Goal: Task Accomplishment & Management: Complete application form

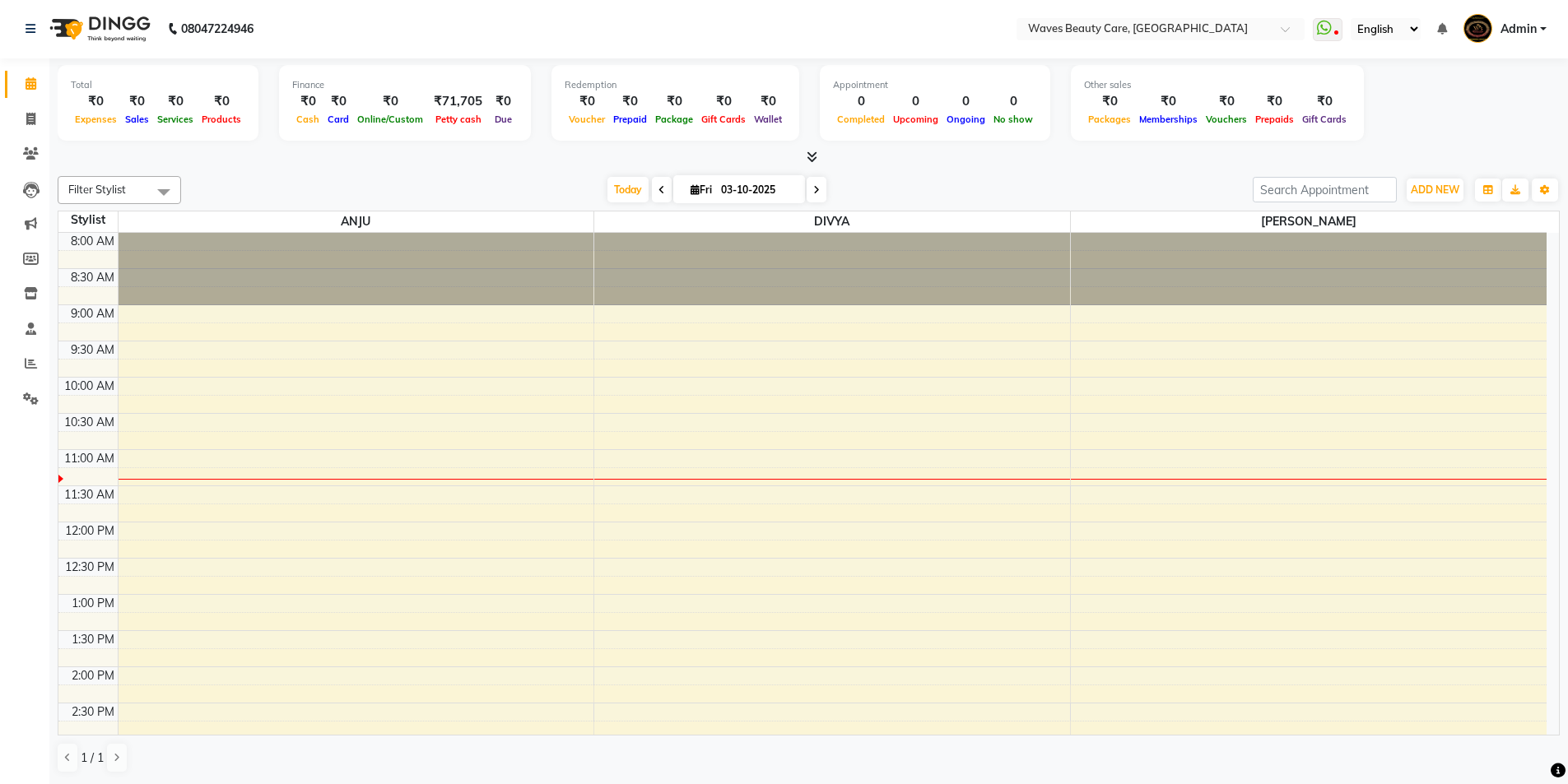
drag, startPoint x: 745, startPoint y: 772, endPoint x: 727, endPoint y: 785, distance: 22.2
click at [33, 118] on icon at bounding box center [30, 118] width 9 height 13
select select "5946"
select select "service"
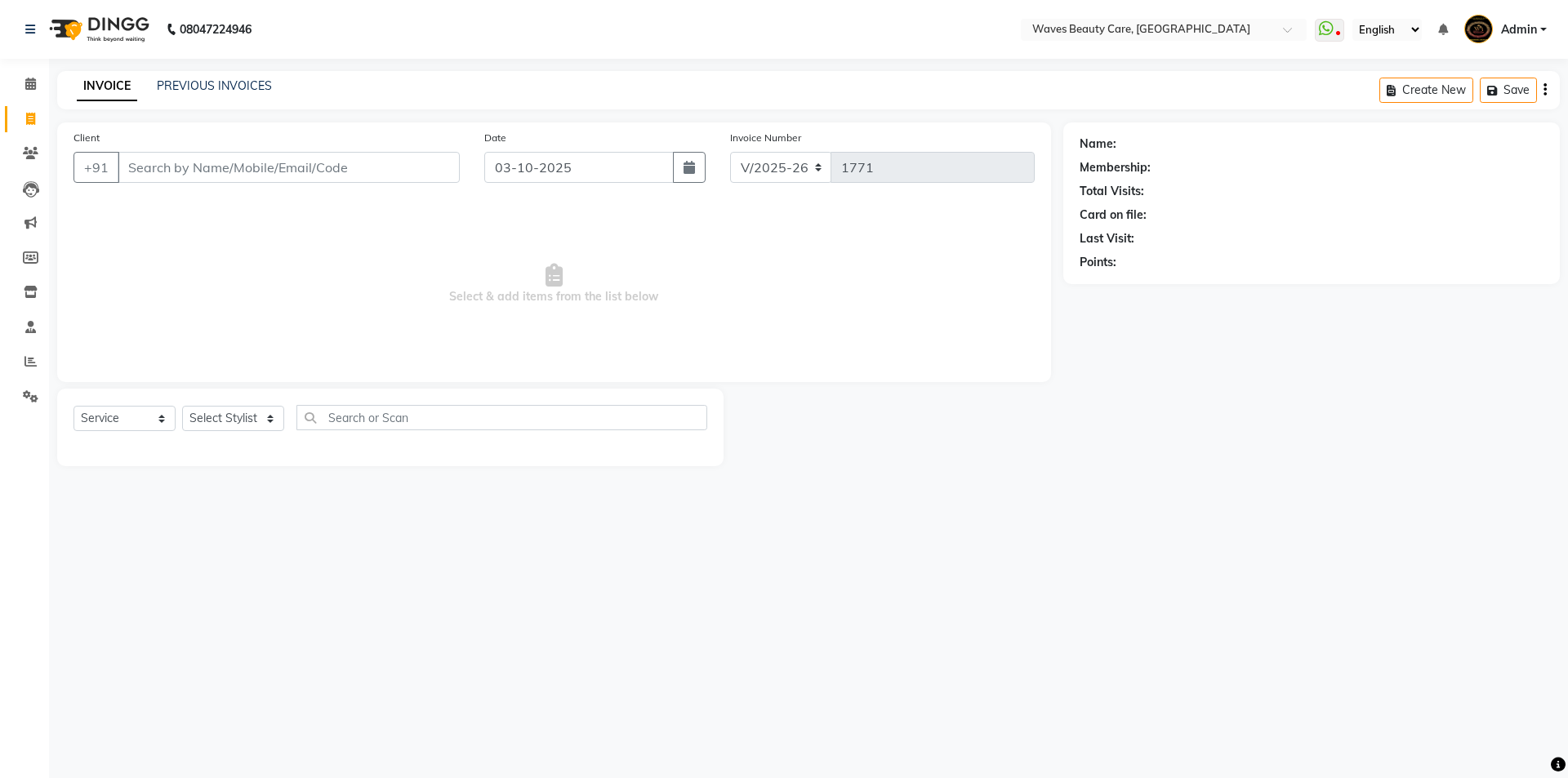
click at [207, 159] on input "Client" at bounding box center [288, 168] width 342 height 31
type input "8891864454"
click at [423, 166] on span "Add Client" at bounding box center [418, 167] width 65 height 16
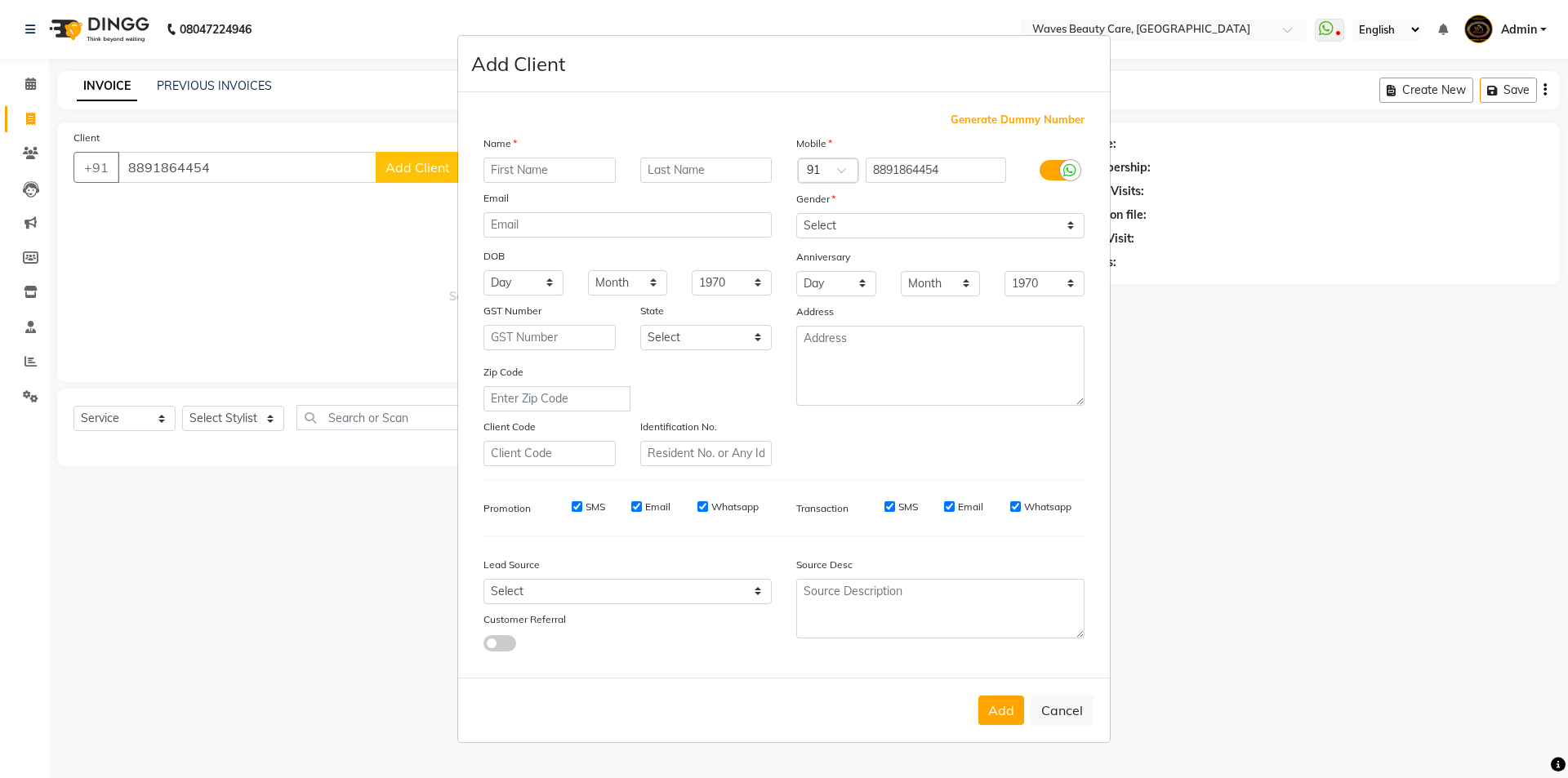
click at [507, 160] on input "text" at bounding box center [549, 171] width 133 height 25
type input "[PERSON_NAME]"
drag, startPoint x: 1050, startPoint y: 222, endPoint x: 1058, endPoint y: 236, distance: 16.1
click at [1050, 222] on select "Select [DEMOGRAPHIC_DATA] [DEMOGRAPHIC_DATA] Other Prefer Not To Say" at bounding box center [941, 226] width 289 height 25
select select "[DEMOGRAPHIC_DATA]"
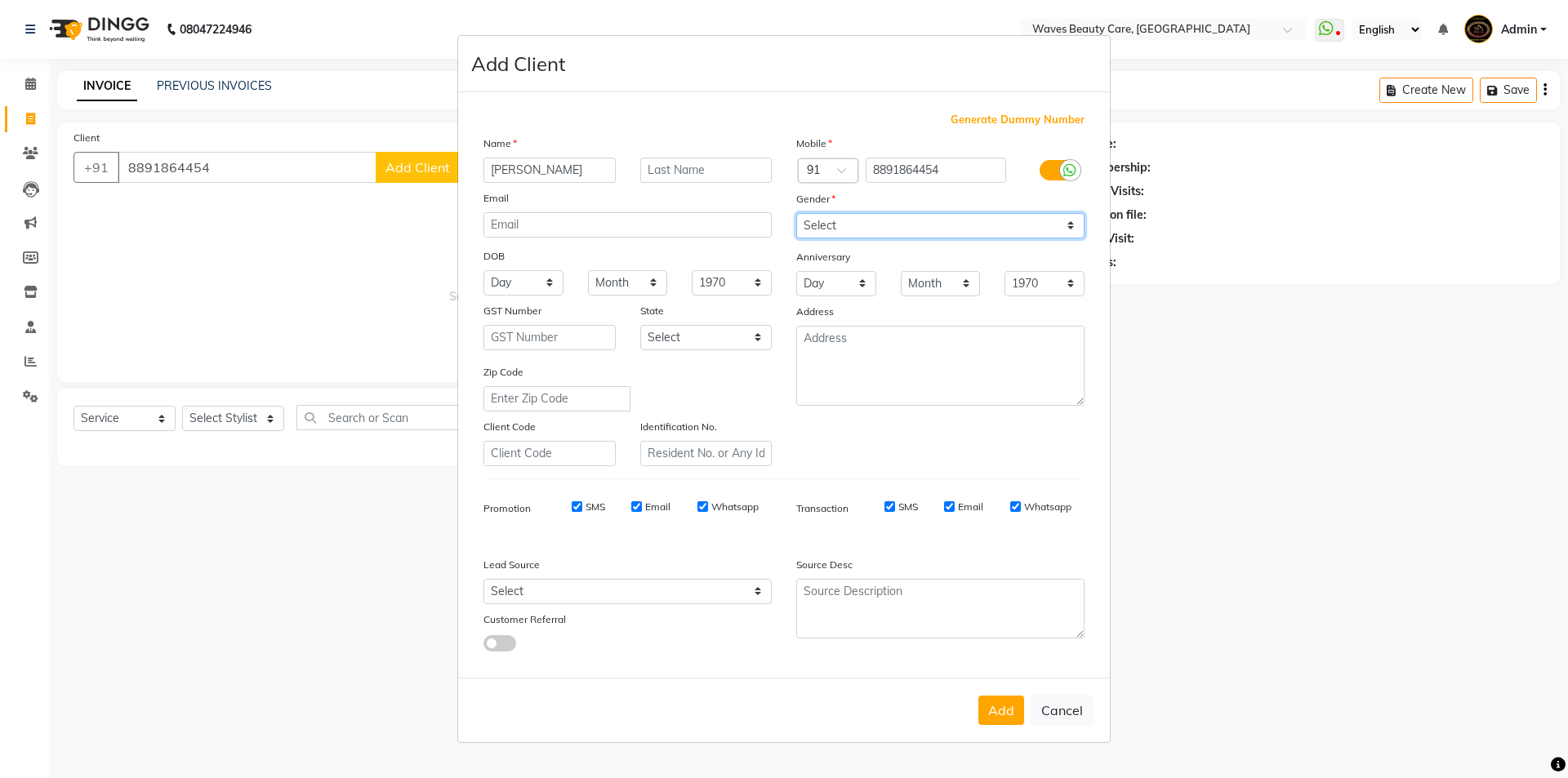
click at [797, 213] on select "Select [DEMOGRAPHIC_DATA] [DEMOGRAPHIC_DATA] Other Prefer Not To Say" at bounding box center [941, 226] width 289 height 25
click at [998, 719] on button "Add" at bounding box center [1001, 710] width 46 height 29
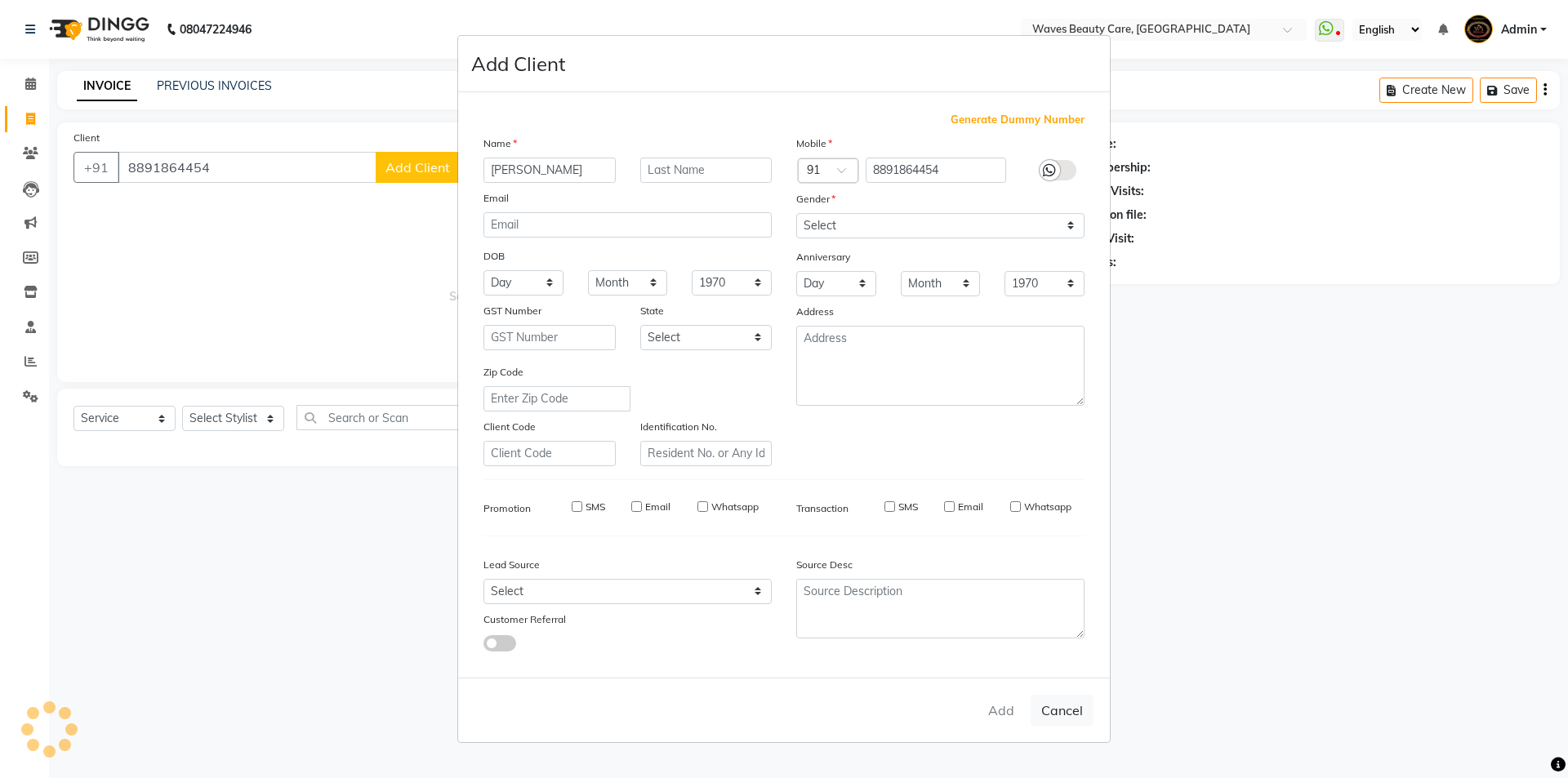
select select
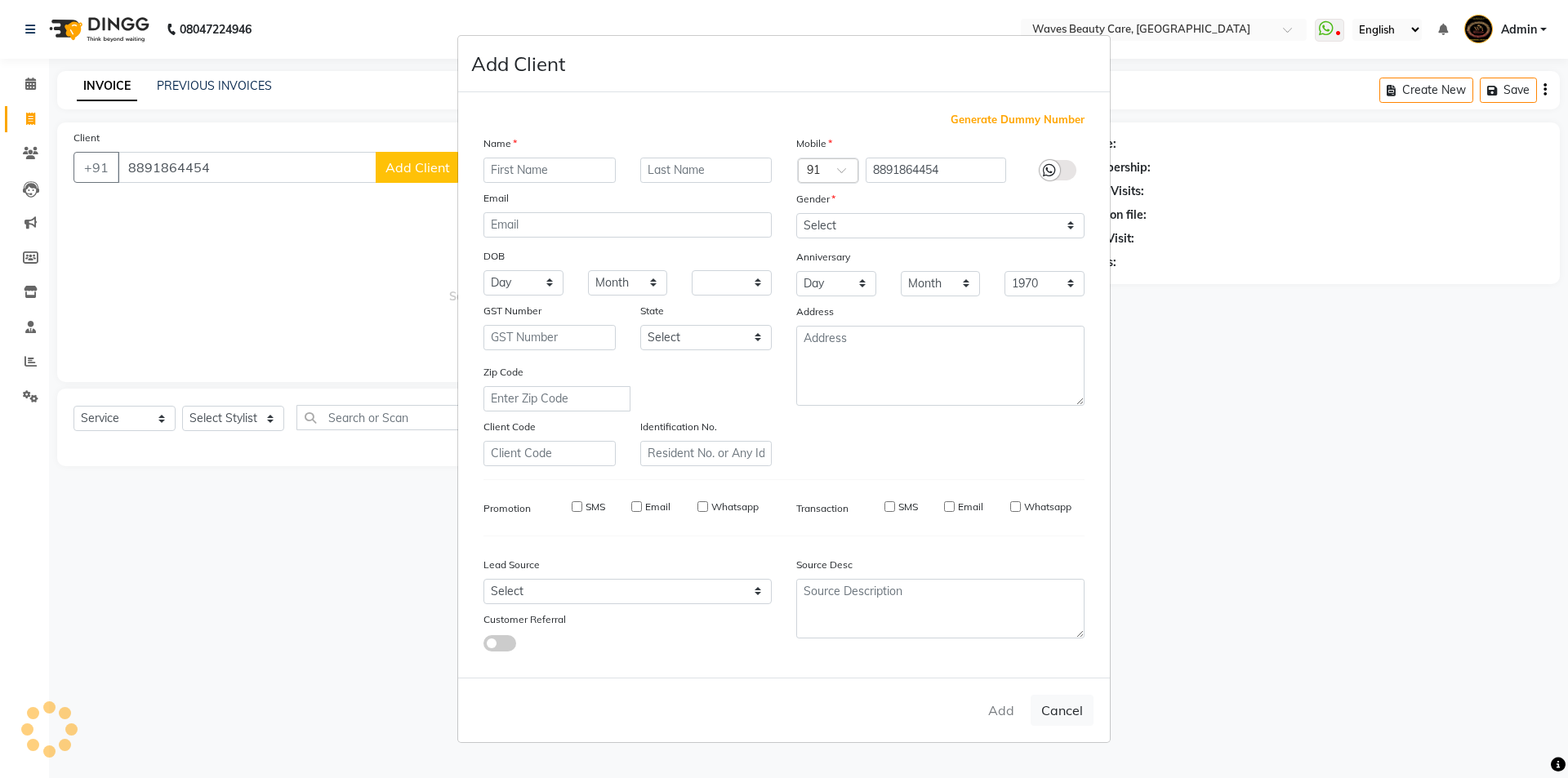
select select
checkbox input "false"
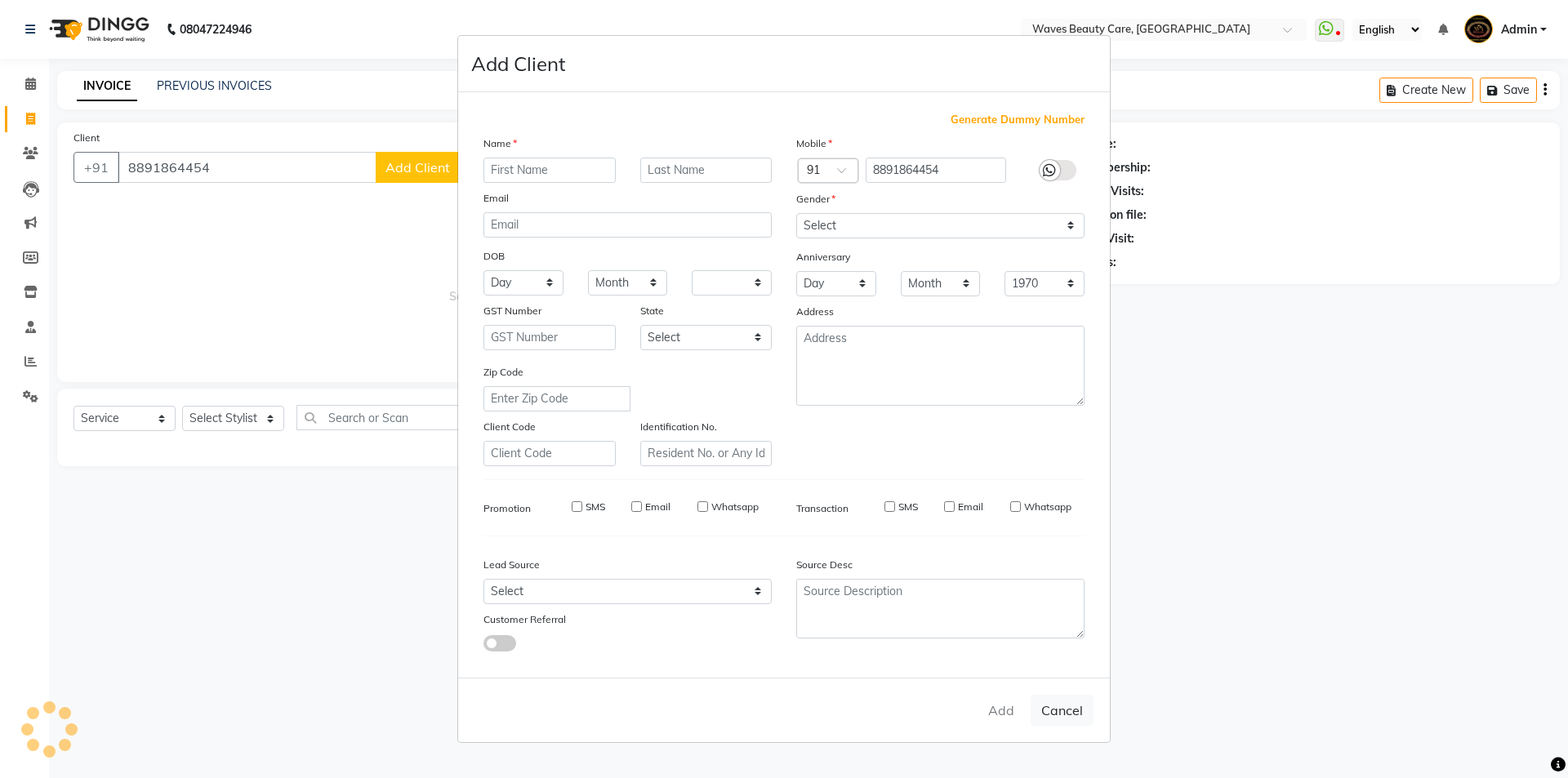
checkbox input "false"
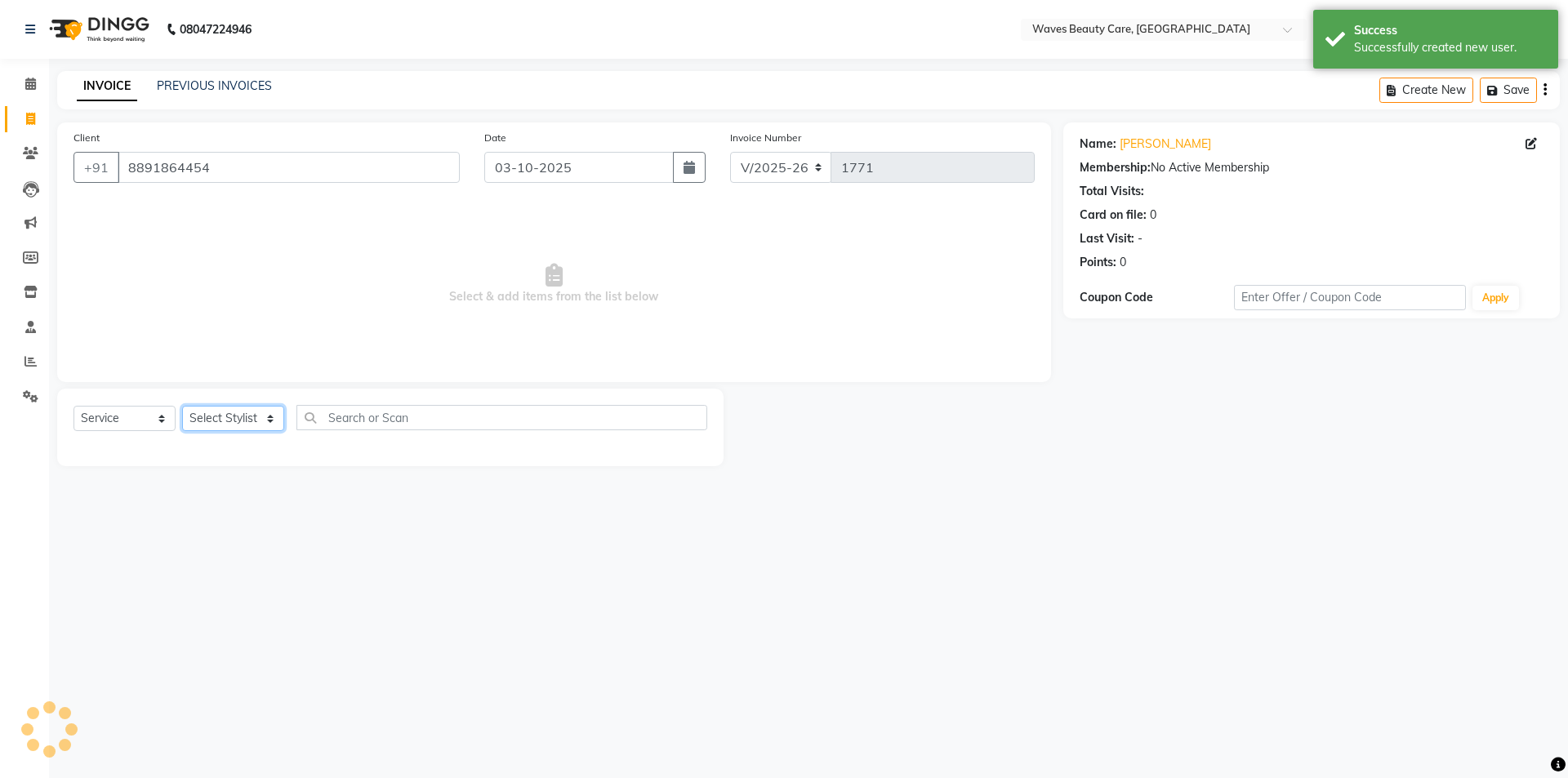
click at [249, 415] on select "Select Stylist ANJU DIVYA Yoganandhi [PERSON_NAME]" at bounding box center [233, 419] width 102 height 25
select select "42275"
click at [182, 406] on select "Select Stylist ANJU DIVYA Yoganandhi [PERSON_NAME]" at bounding box center [233, 419] width 102 height 25
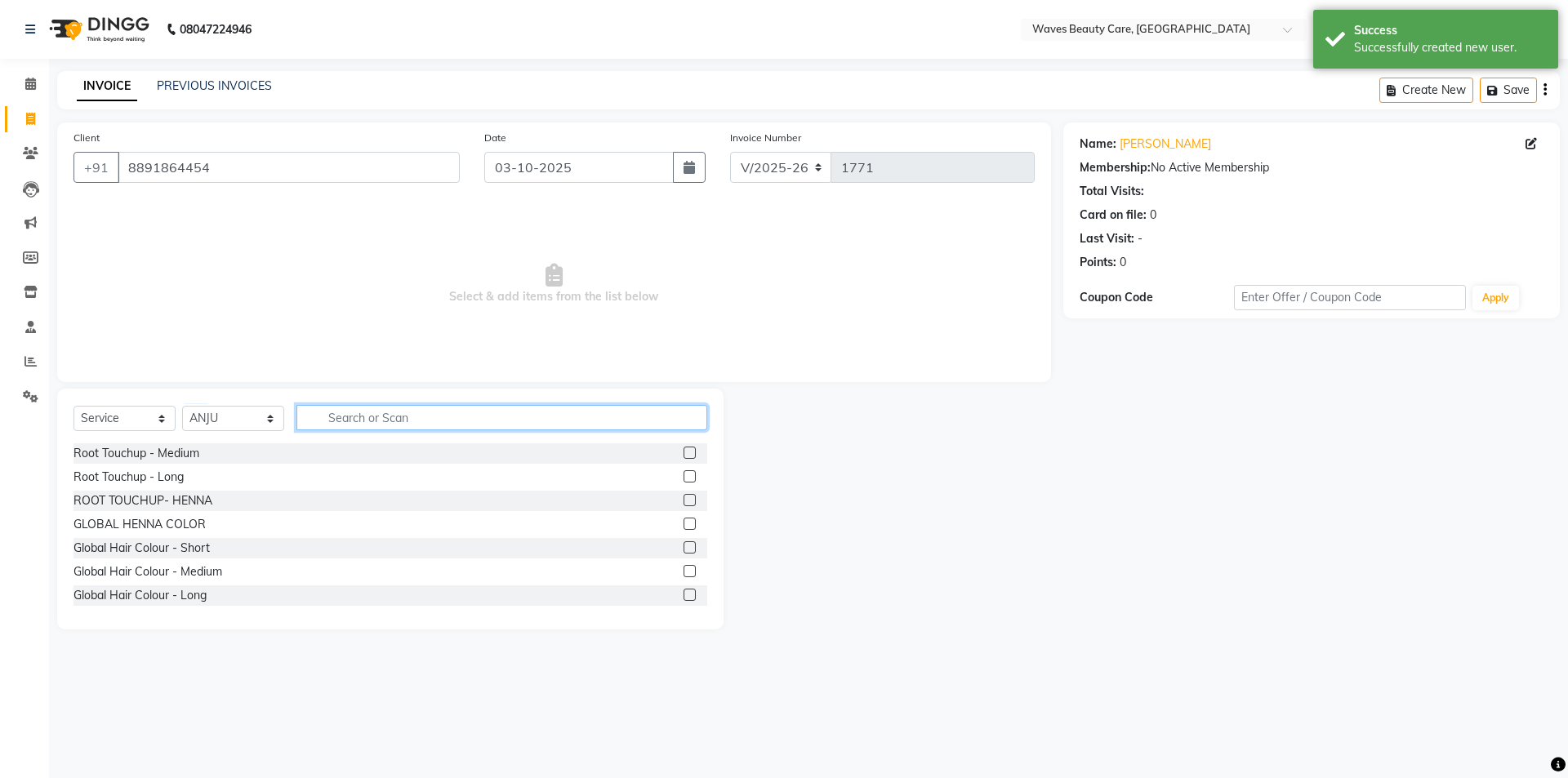
click at [392, 424] on input "text" at bounding box center [502, 418] width 411 height 25
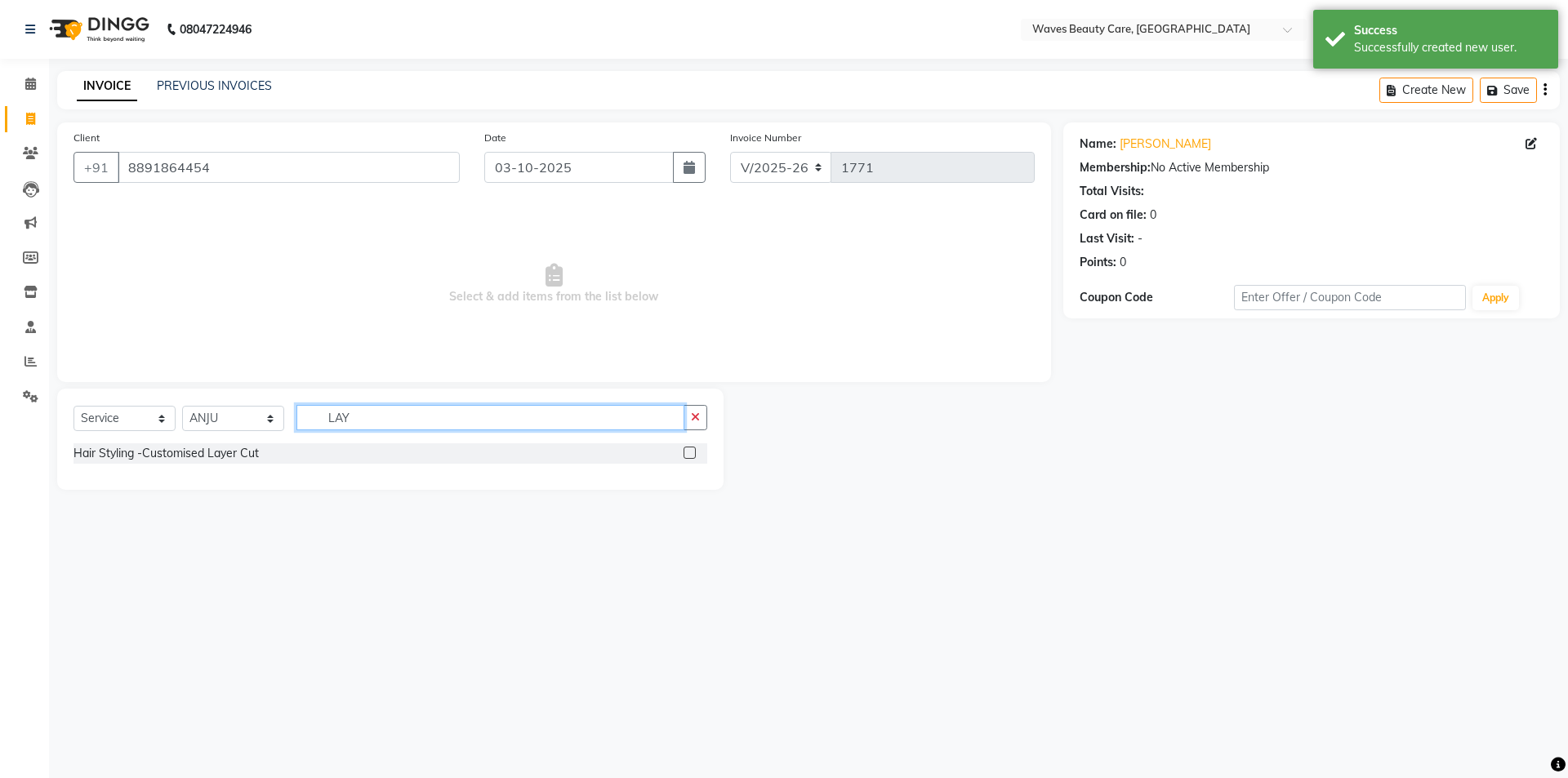
type input "LAY"
click at [688, 453] on label at bounding box center [690, 452] width 13 height 13
click at [688, 453] on input "checkbox" at bounding box center [689, 453] width 11 height 11
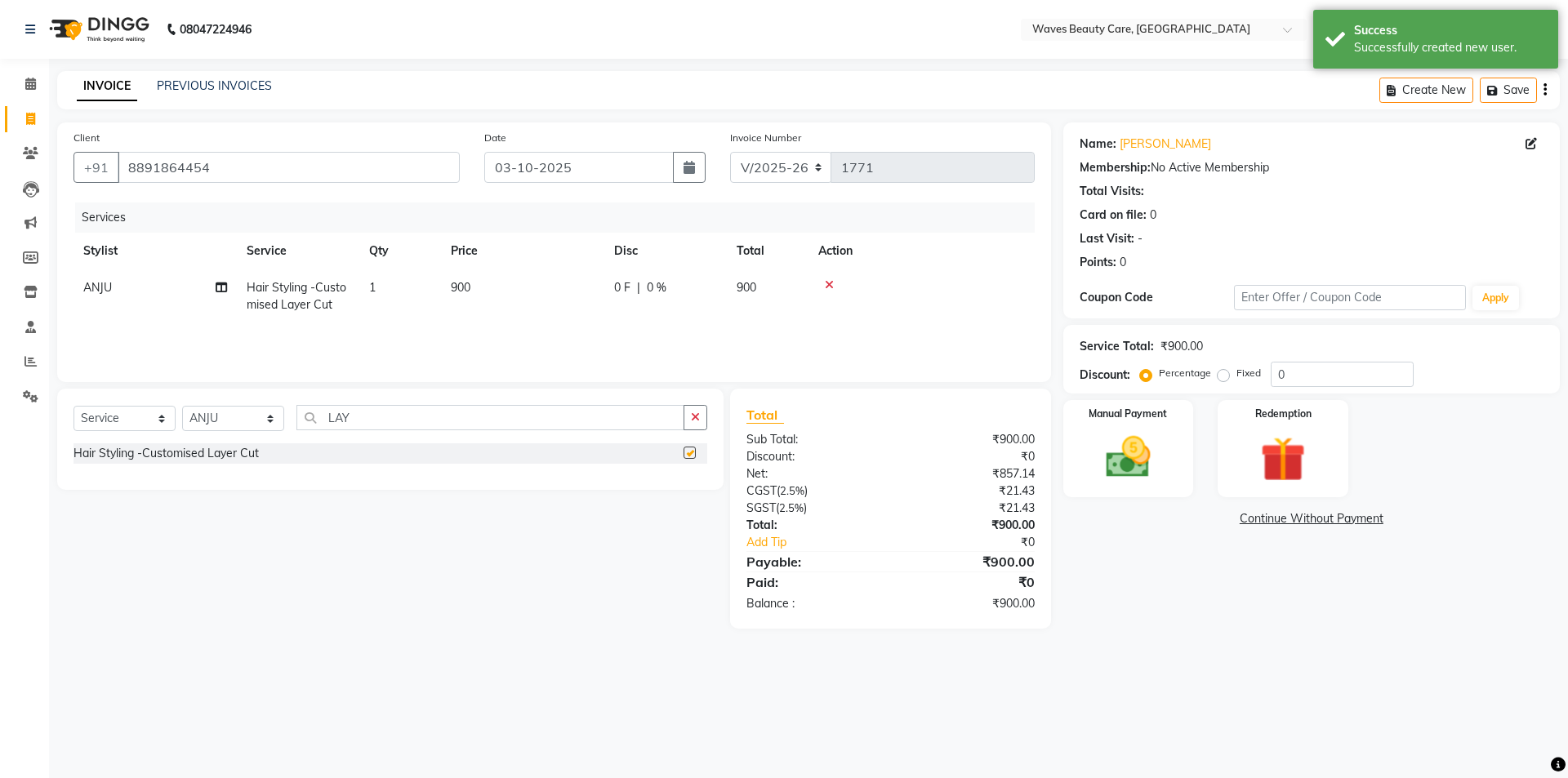
checkbox input "false"
drag, startPoint x: 488, startPoint y: 285, endPoint x: 513, endPoint y: 284, distance: 25.0
click at [493, 285] on td "900" at bounding box center [522, 296] width 164 height 54
click at [585, 284] on input "900" at bounding box center [600, 292] width 143 height 25
type input "9"
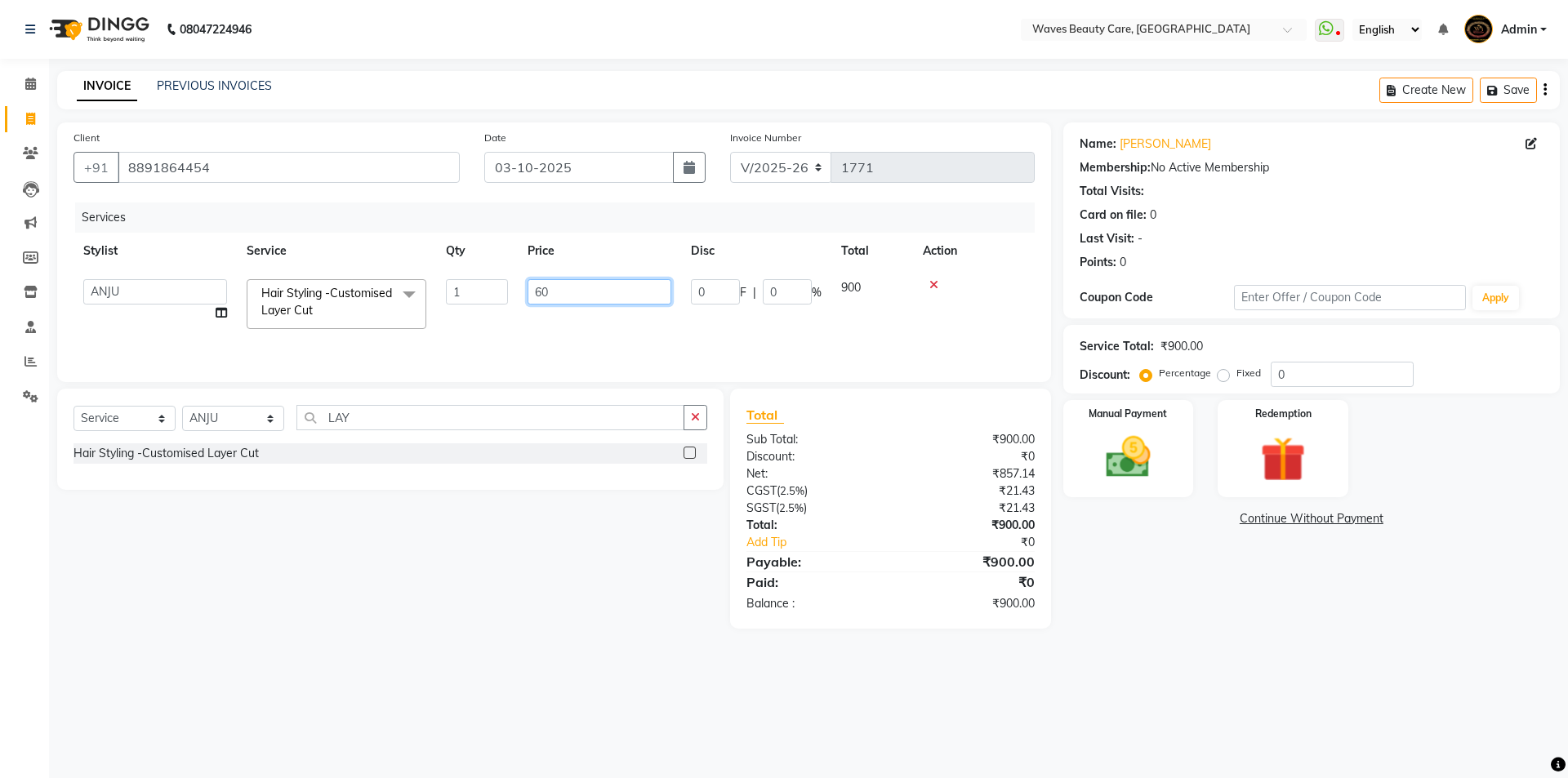
type input "600"
click at [1126, 455] on img at bounding box center [1128, 457] width 76 height 54
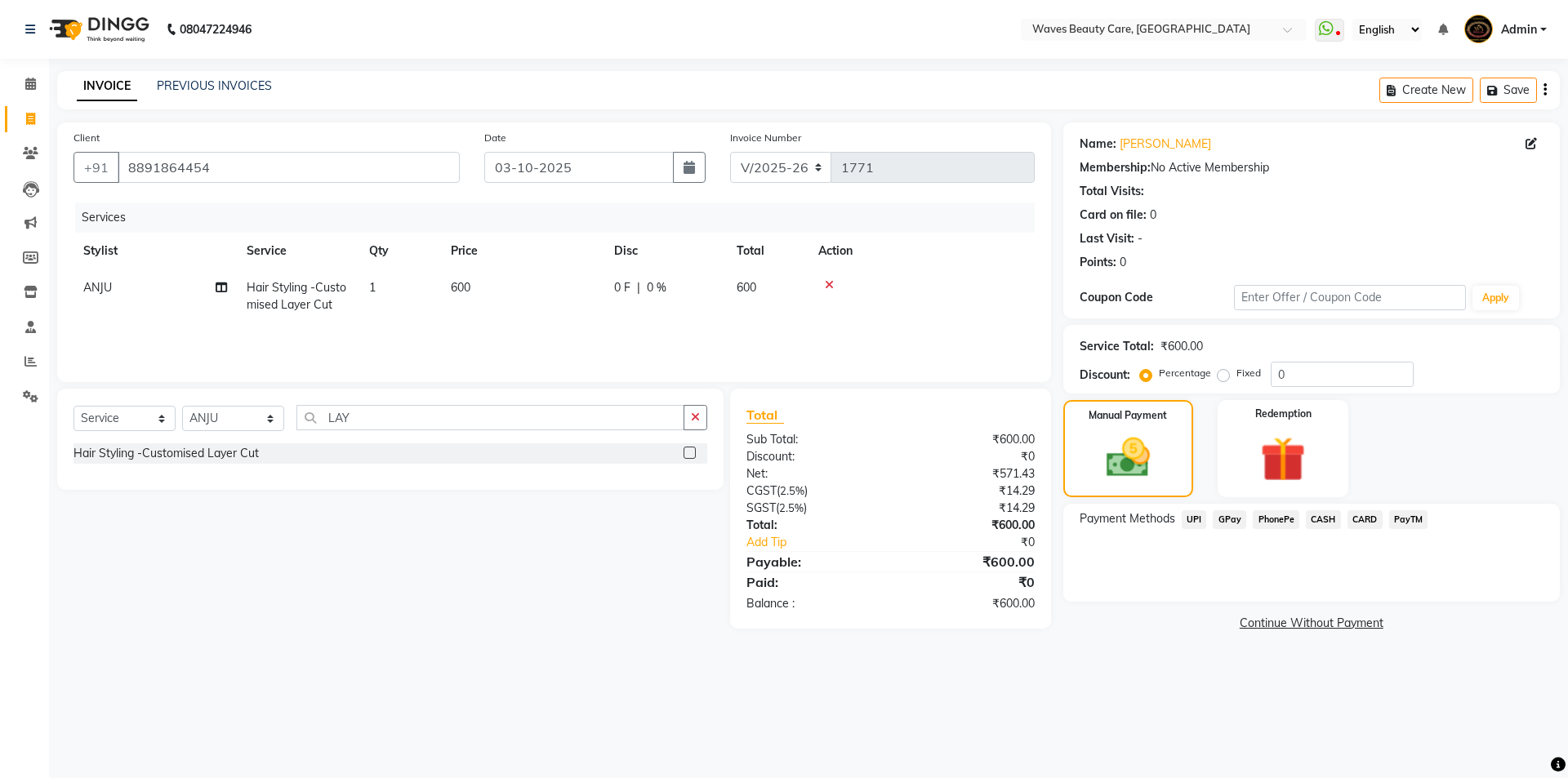
click at [1231, 519] on span "GPay" at bounding box center [1230, 519] width 34 height 18
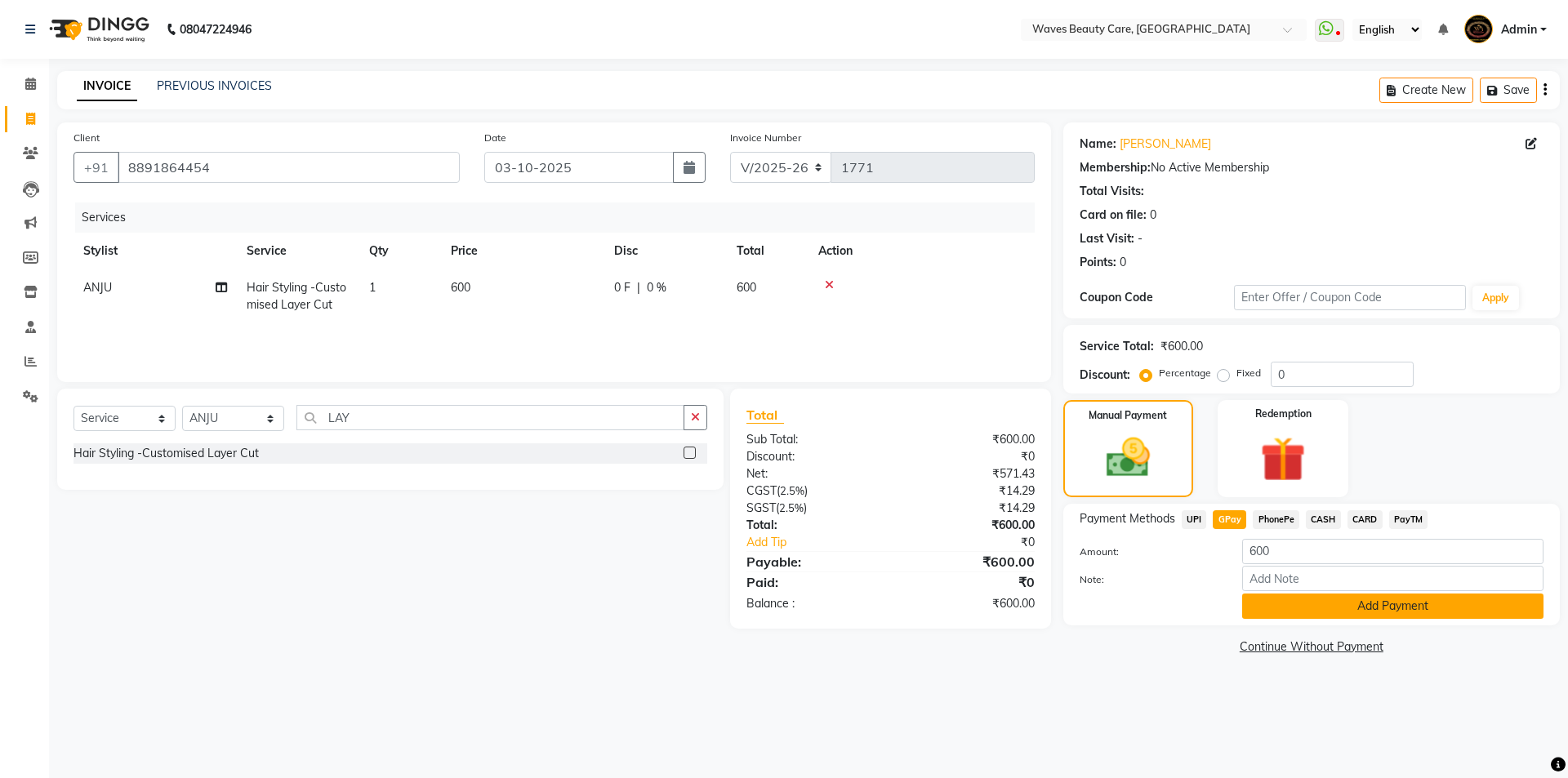
click at [1263, 600] on button "Add Payment" at bounding box center [1393, 607] width 301 height 25
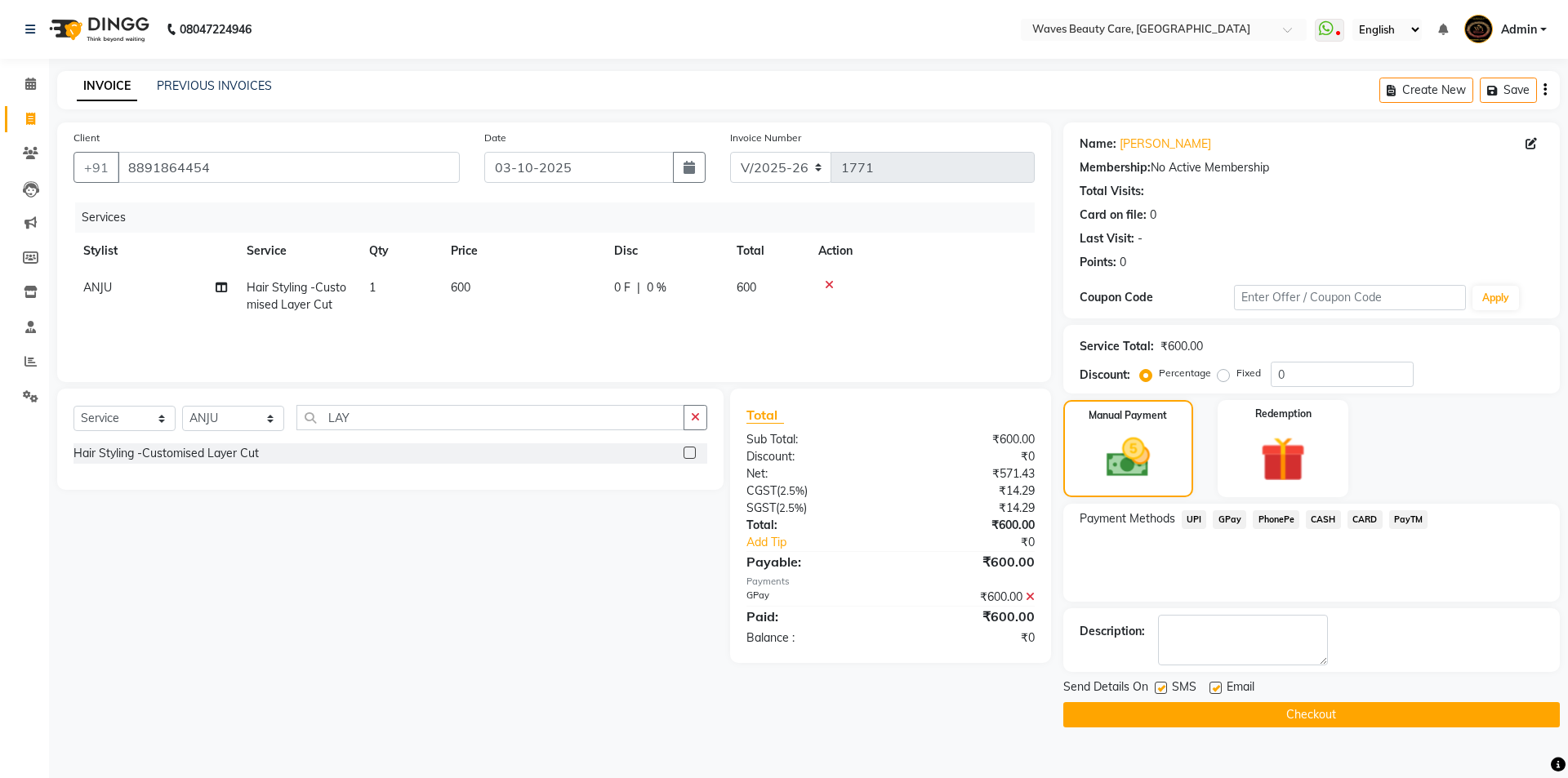
click at [1177, 714] on button "Checkout" at bounding box center [1312, 715] width 497 height 25
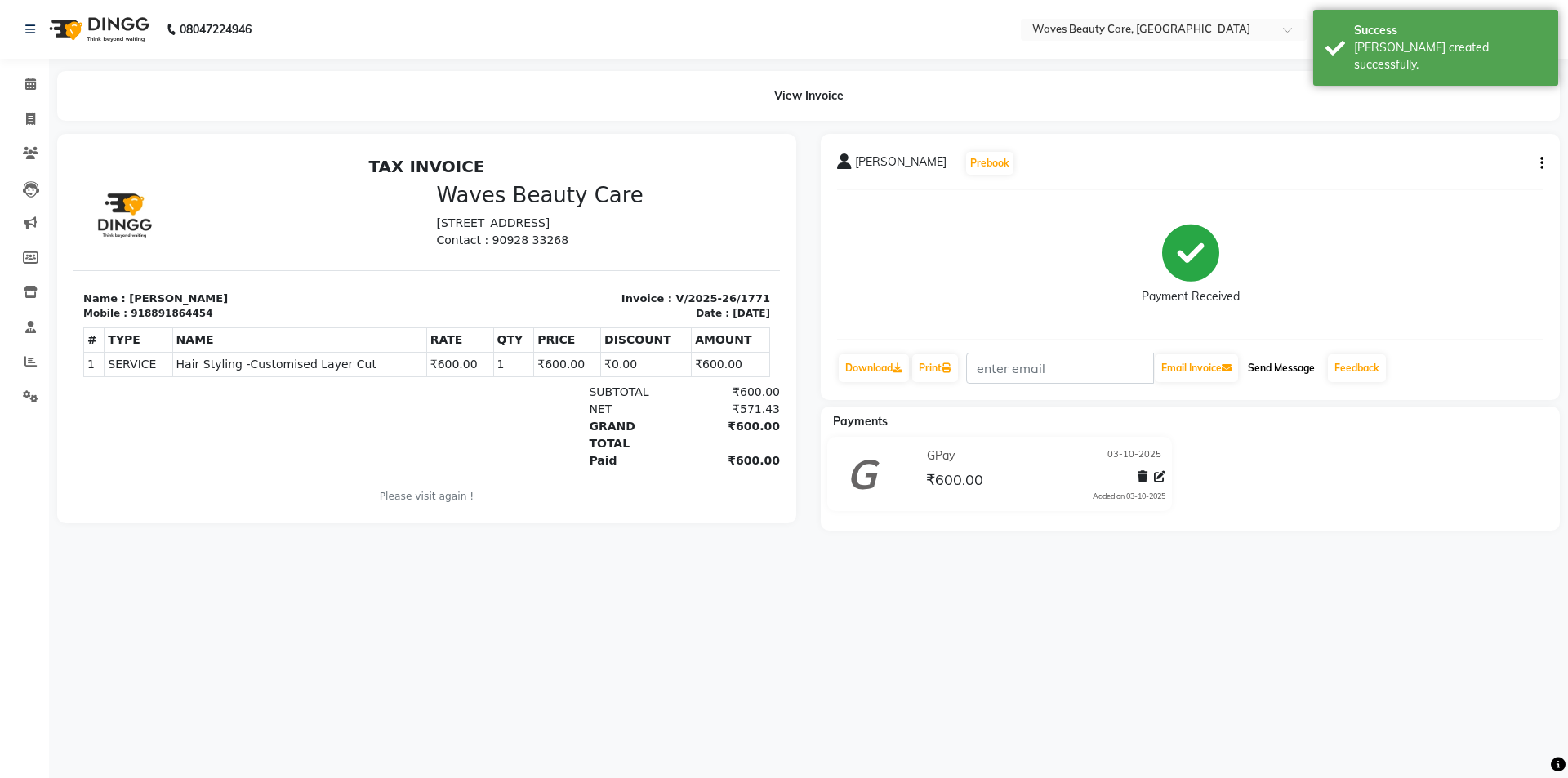
click at [1277, 371] on button "Send Message" at bounding box center [1281, 368] width 80 height 28
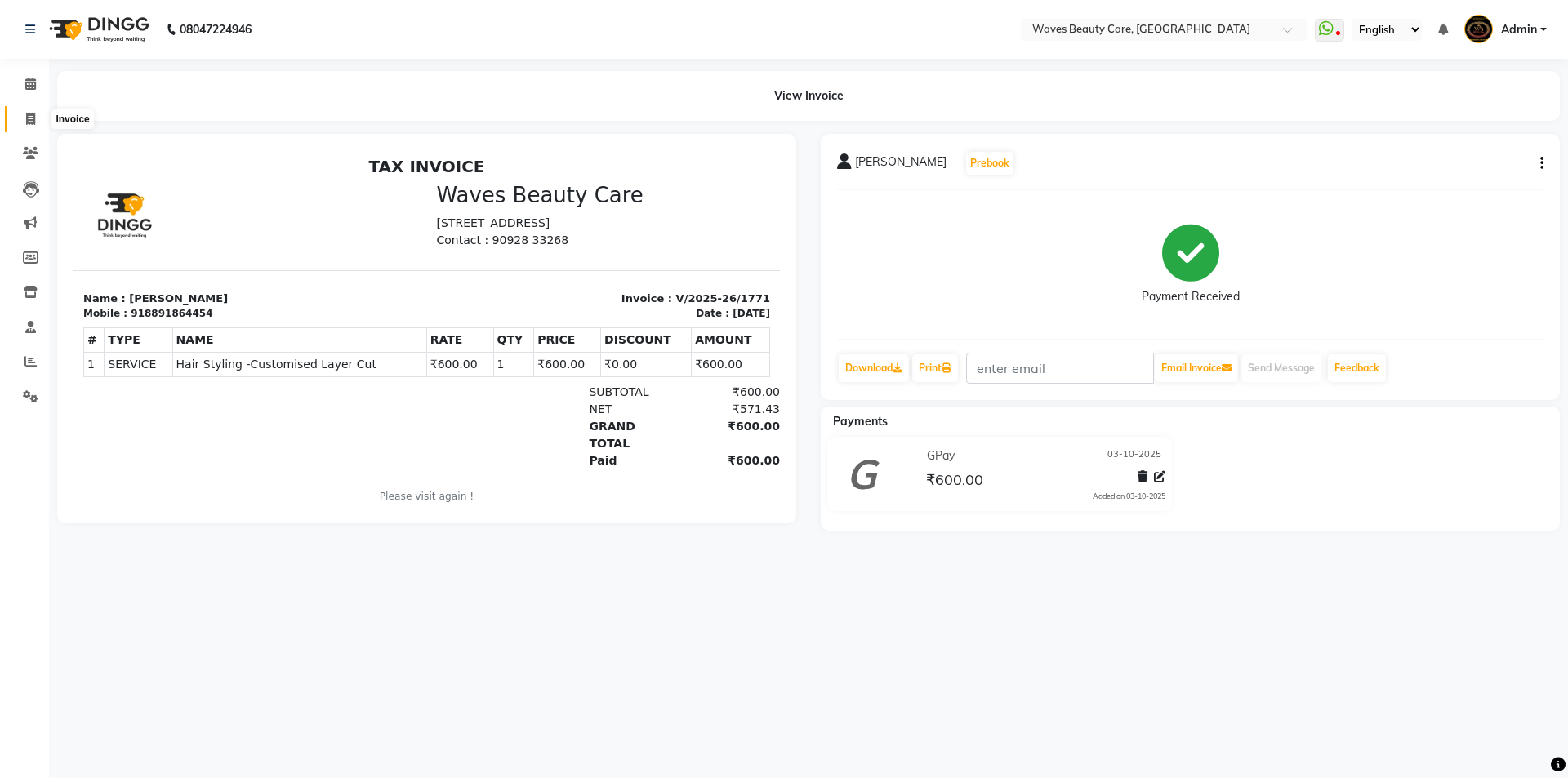
click at [26, 115] on icon at bounding box center [30, 118] width 9 height 13
select select "service"
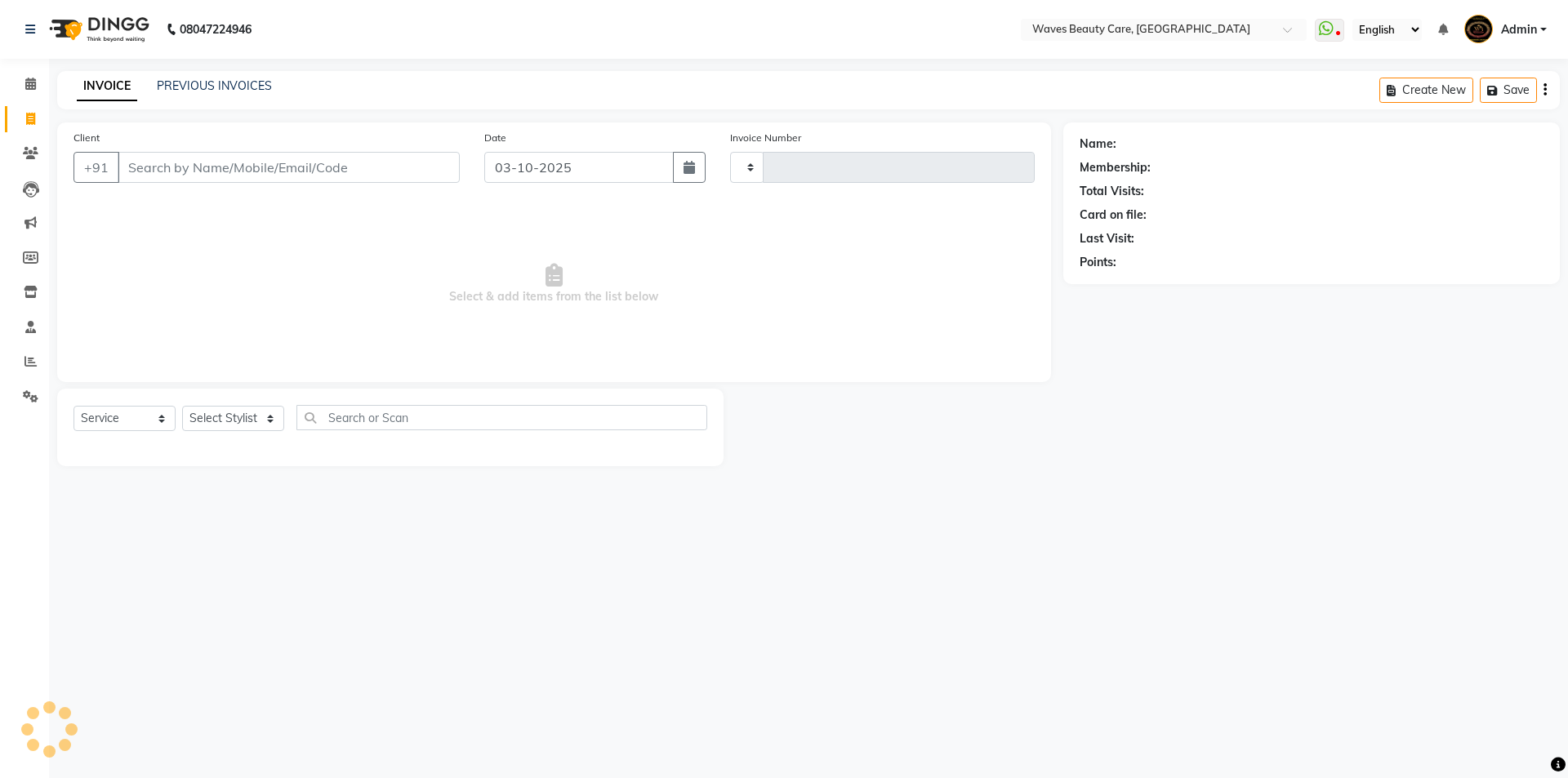
type input "1772"
select select "5946"
click at [140, 163] on input "Client" at bounding box center [288, 168] width 342 height 31
click at [374, 178] on input "7845271884" at bounding box center [246, 168] width 259 height 31
type input "7845271884"
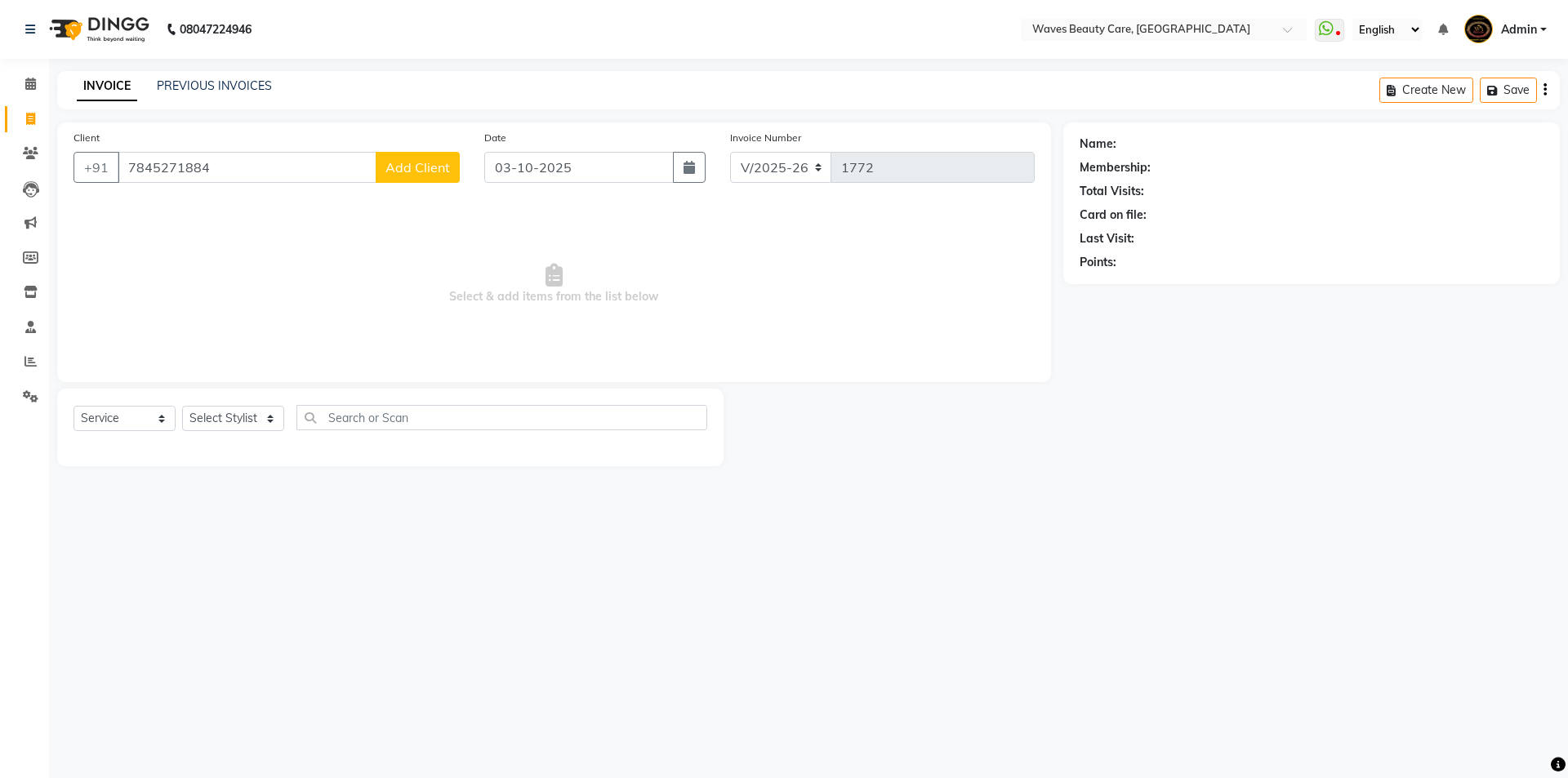
click at [398, 171] on span "Add Client" at bounding box center [418, 167] width 65 height 16
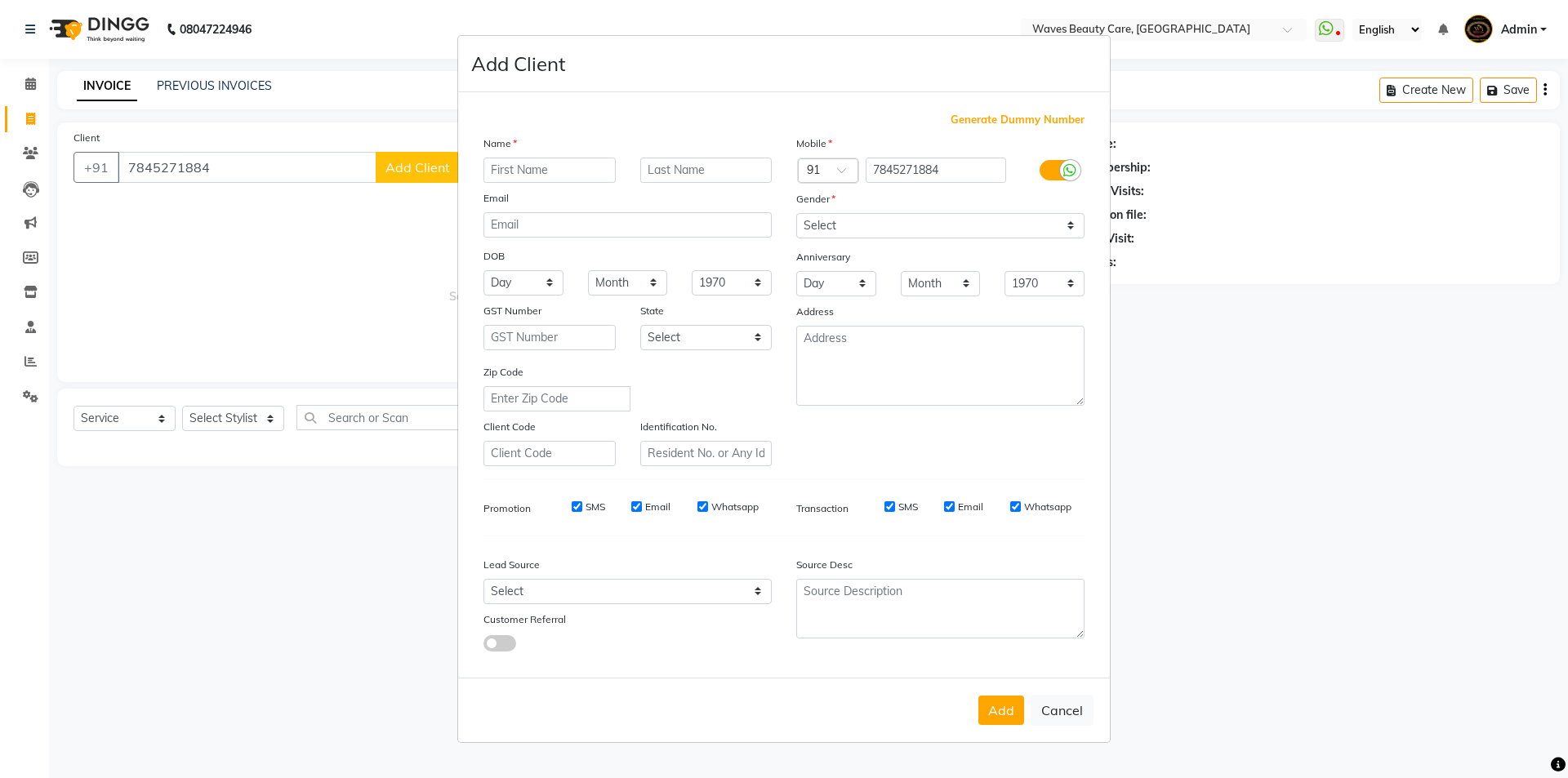
click at [494, 164] on input "text" at bounding box center [549, 171] width 133 height 25
type input "PRIYA"
click at [893, 234] on select "Select [DEMOGRAPHIC_DATA] [DEMOGRAPHIC_DATA] Other Prefer Not To Say" at bounding box center [941, 226] width 289 height 25
select select "[DEMOGRAPHIC_DATA]"
click at [797, 213] on select "Select [DEMOGRAPHIC_DATA] [DEMOGRAPHIC_DATA] Other Prefer Not To Say" at bounding box center [941, 226] width 289 height 25
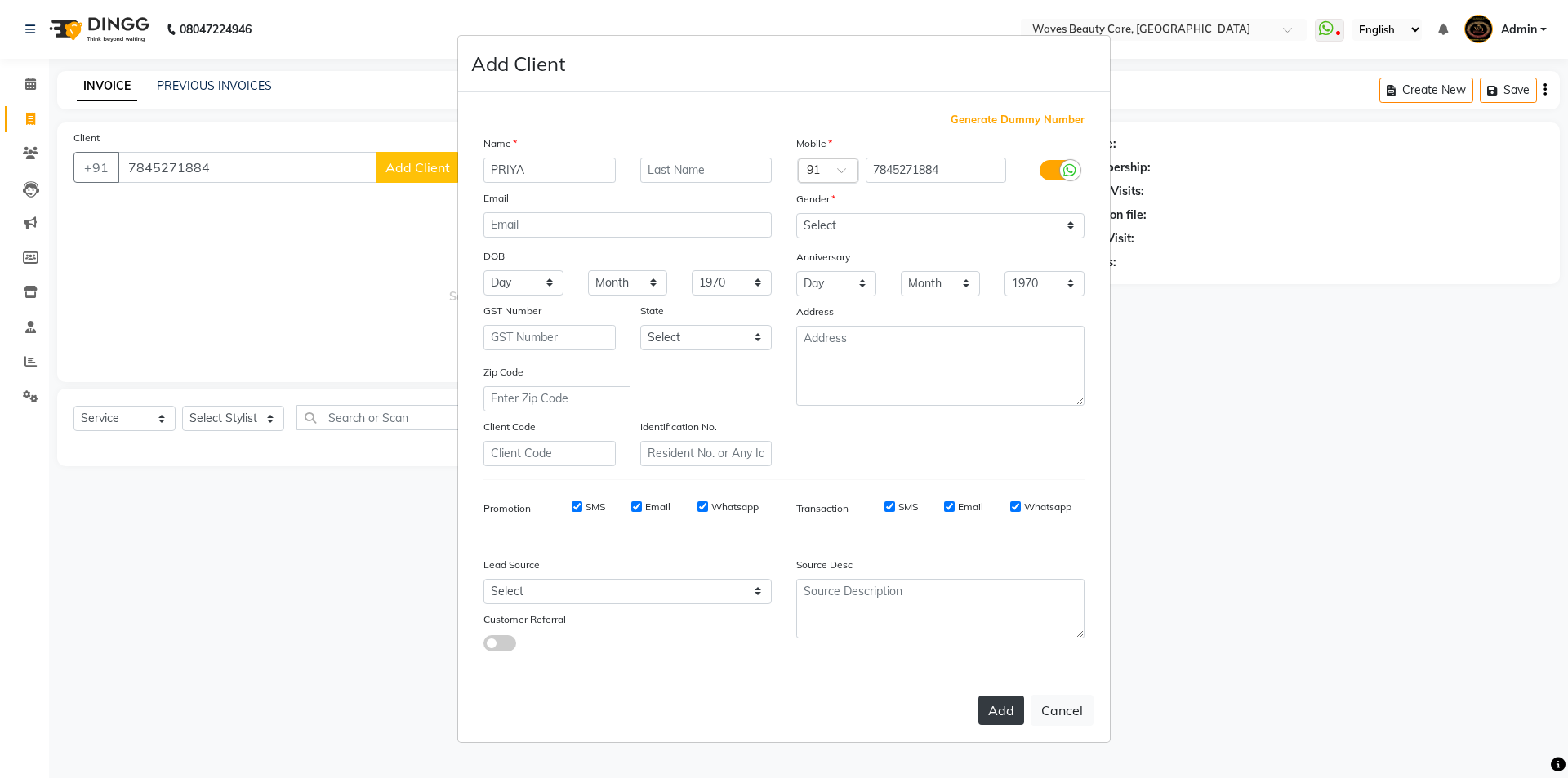
click at [1007, 710] on button "Add" at bounding box center [1001, 710] width 46 height 29
select select
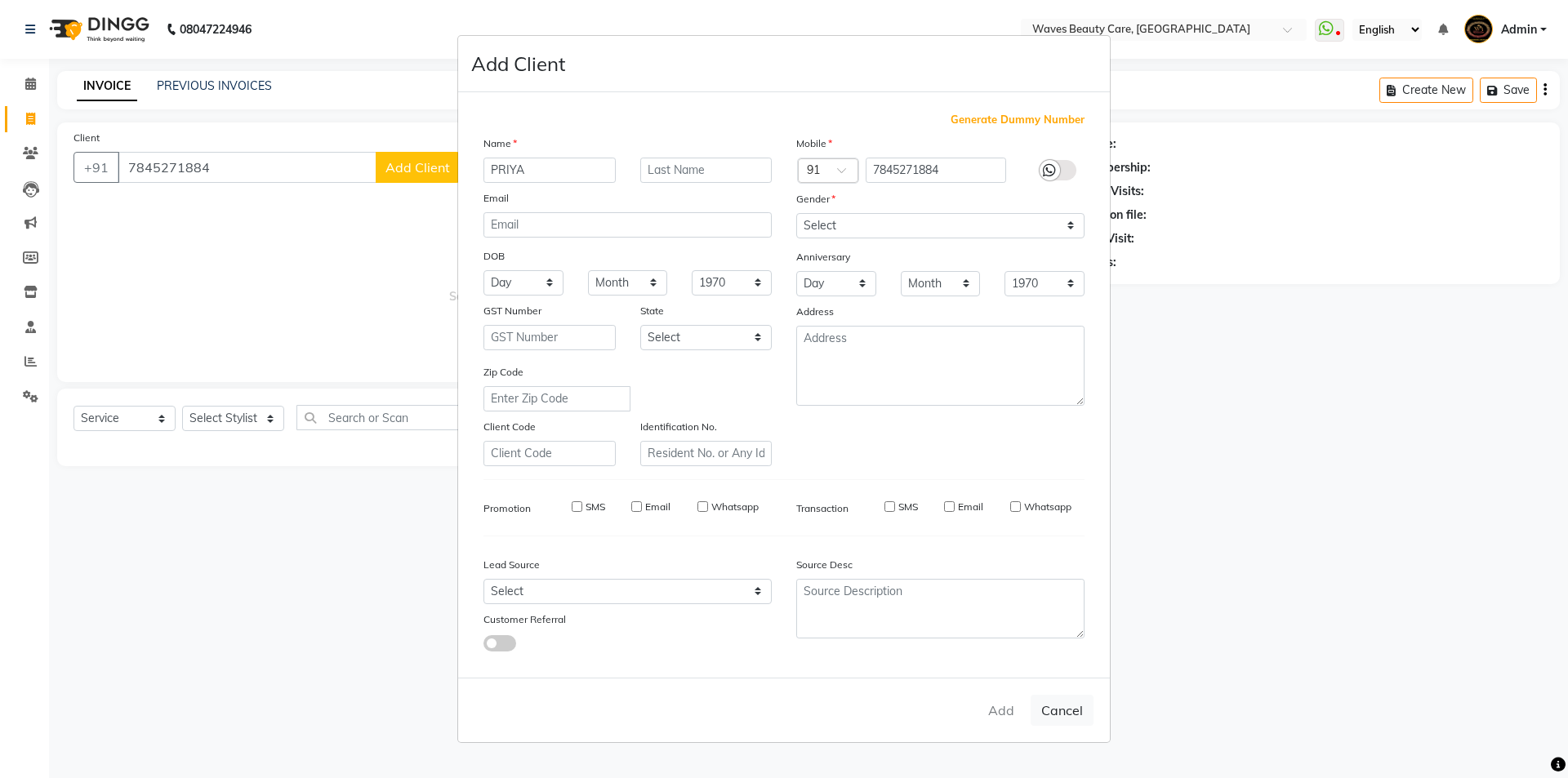
select select
checkbox input "false"
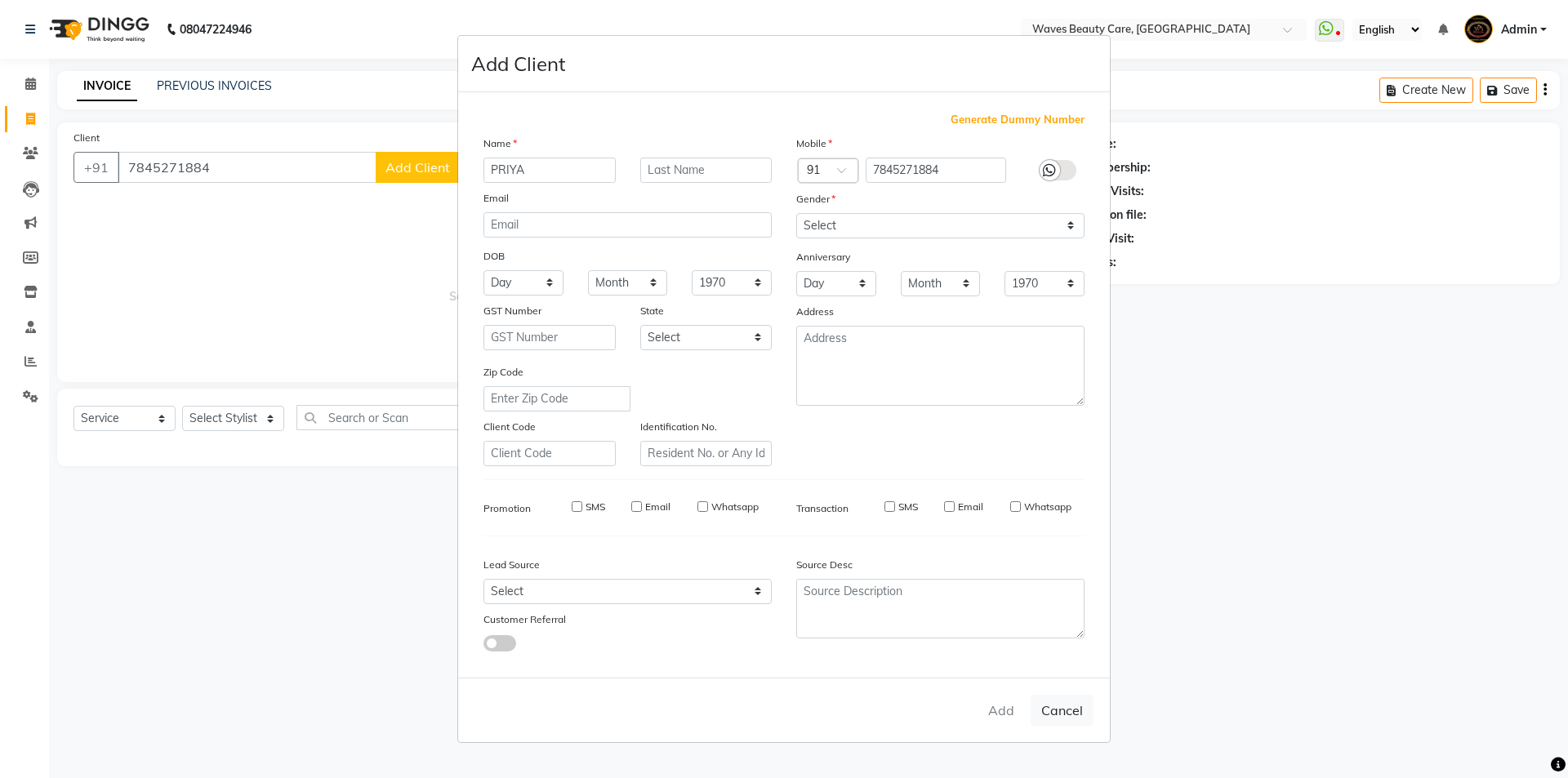
checkbox input "false"
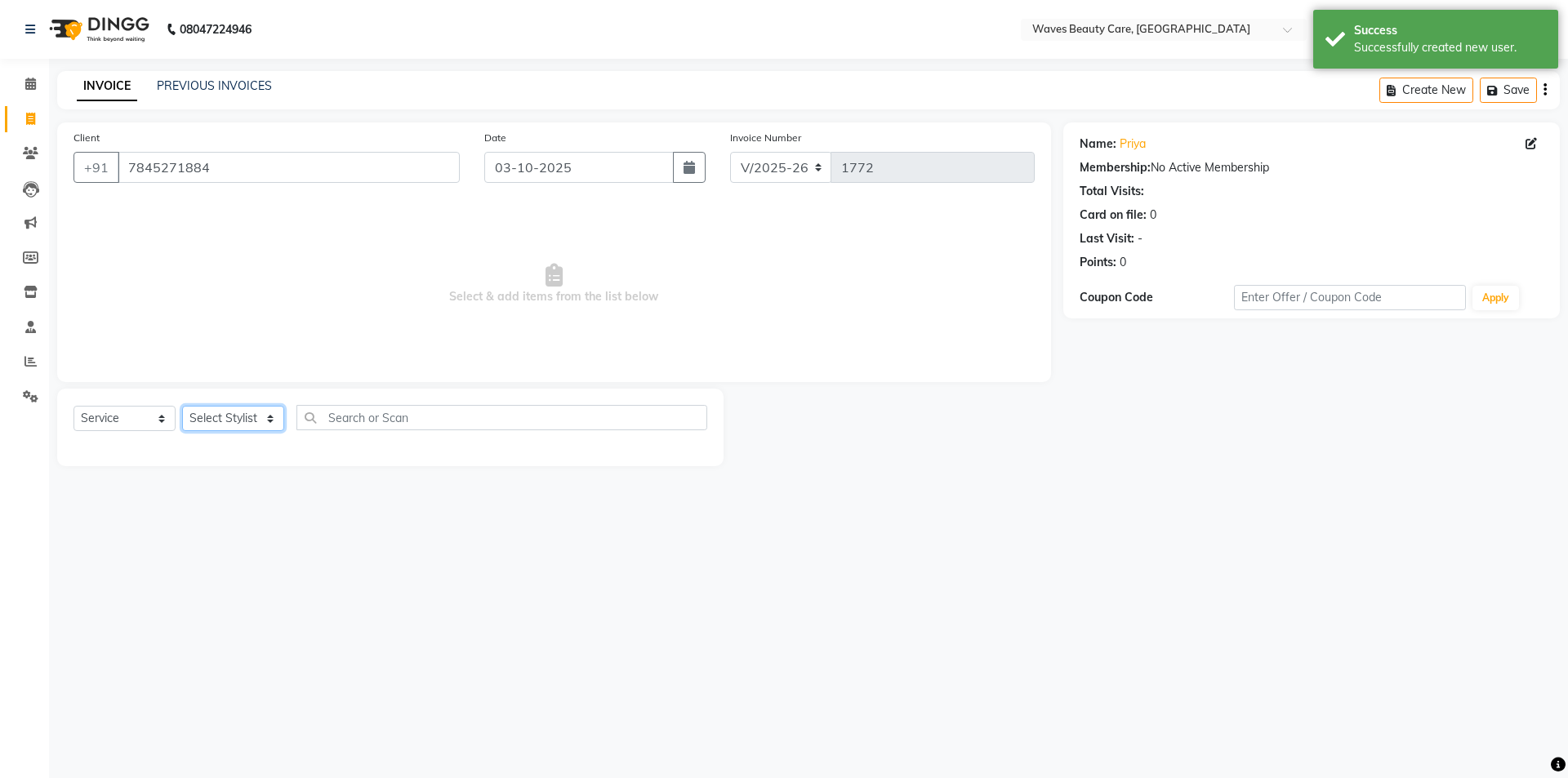
click at [246, 412] on select "Select Stylist ANJU DIVYA Yoganandhi [PERSON_NAME]" at bounding box center [233, 419] width 102 height 25
select select "42275"
click at [182, 406] on select "Select Stylist ANJU DIVYA Yoganandhi [PERSON_NAME]" at bounding box center [233, 419] width 102 height 25
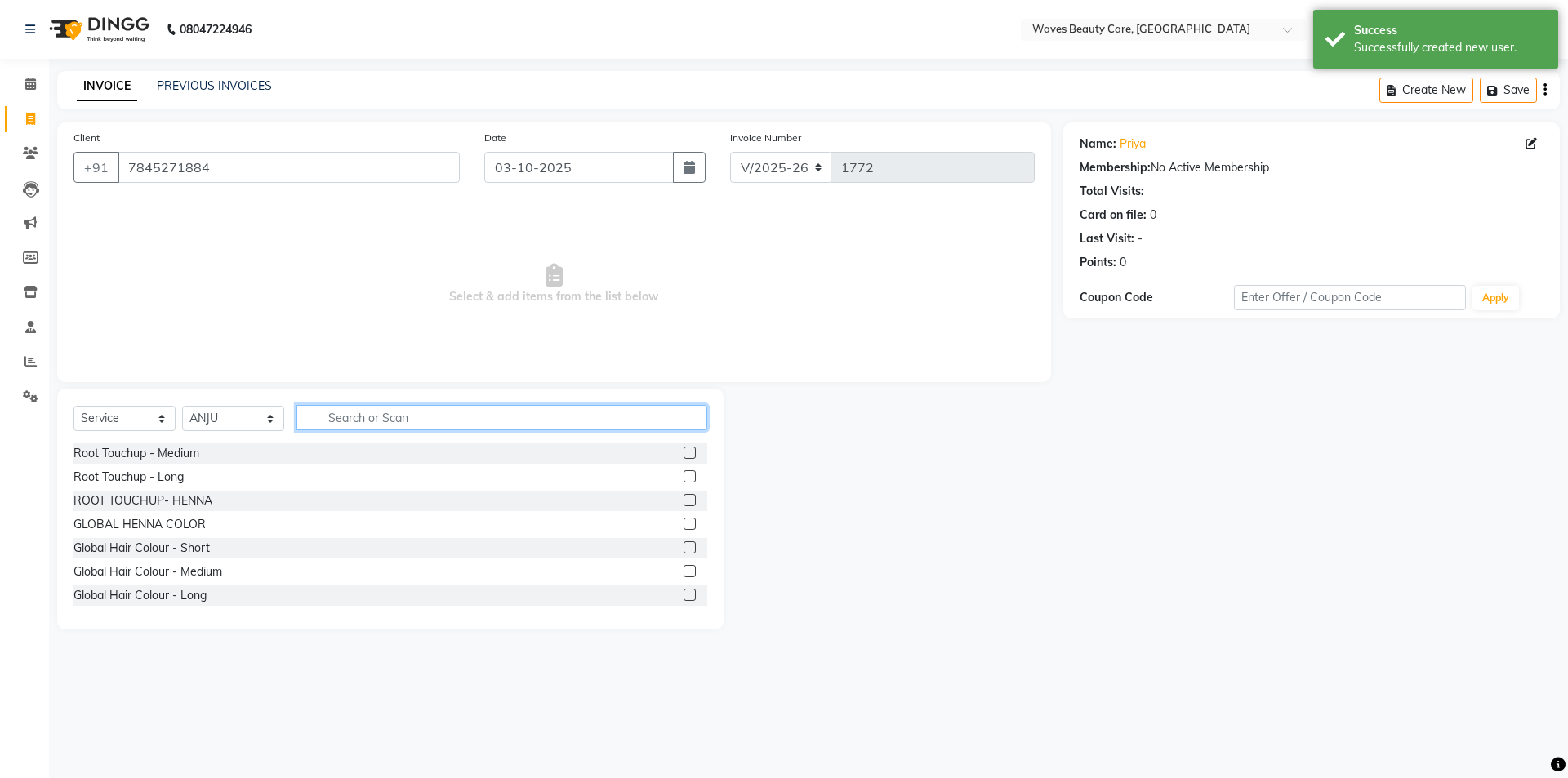
click at [343, 417] on input "text" at bounding box center [502, 418] width 411 height 25
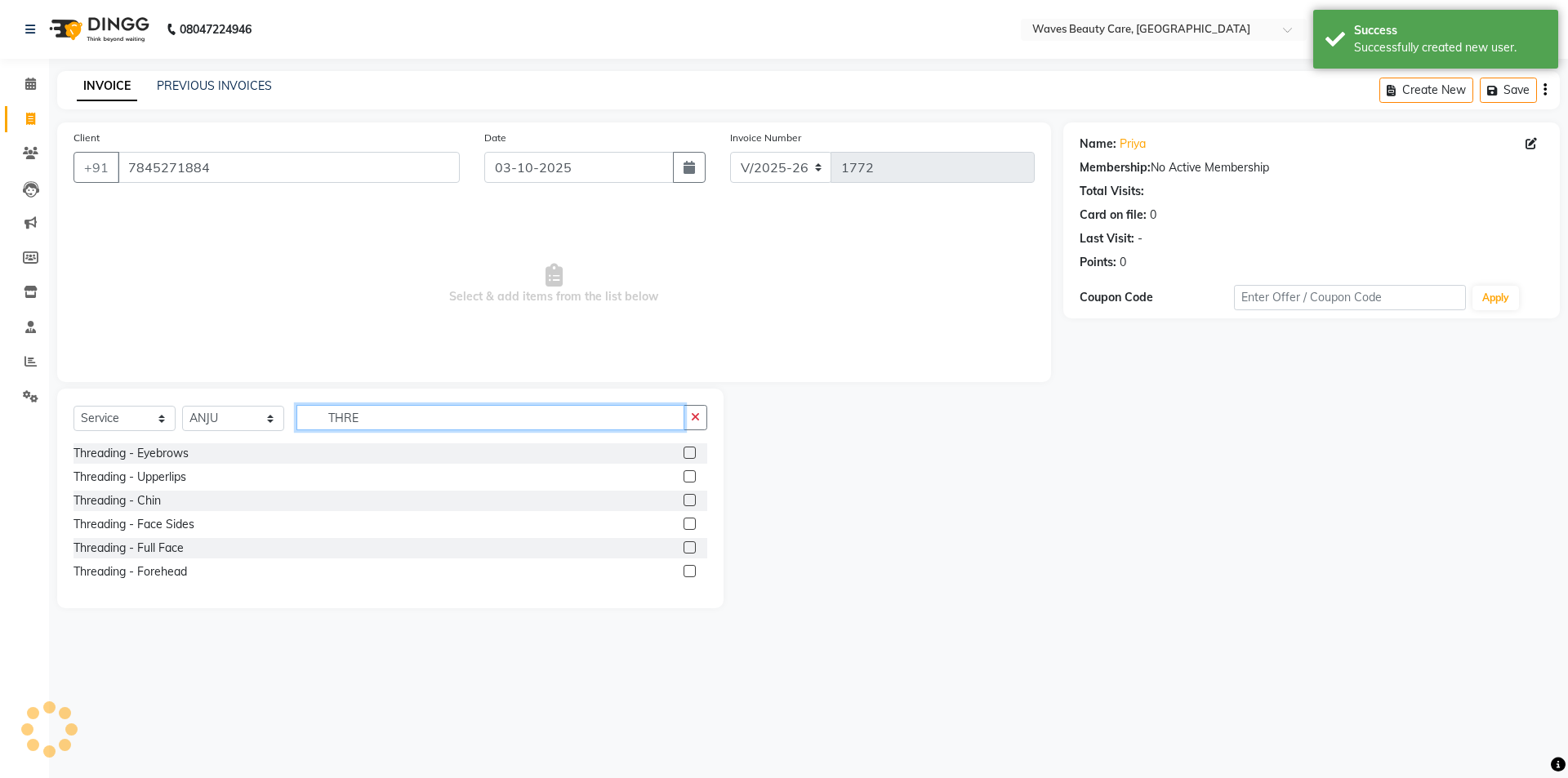
type input "THRE"
click at [697, 458] on div at bounding box center [696, 453] width 23 height 20
click at [691, 450] on label at bounding box center [690, 452] width 13 height 13
click at [691, 450] on input "checkbox" at bounding box center [689, 453] width 11 height 11
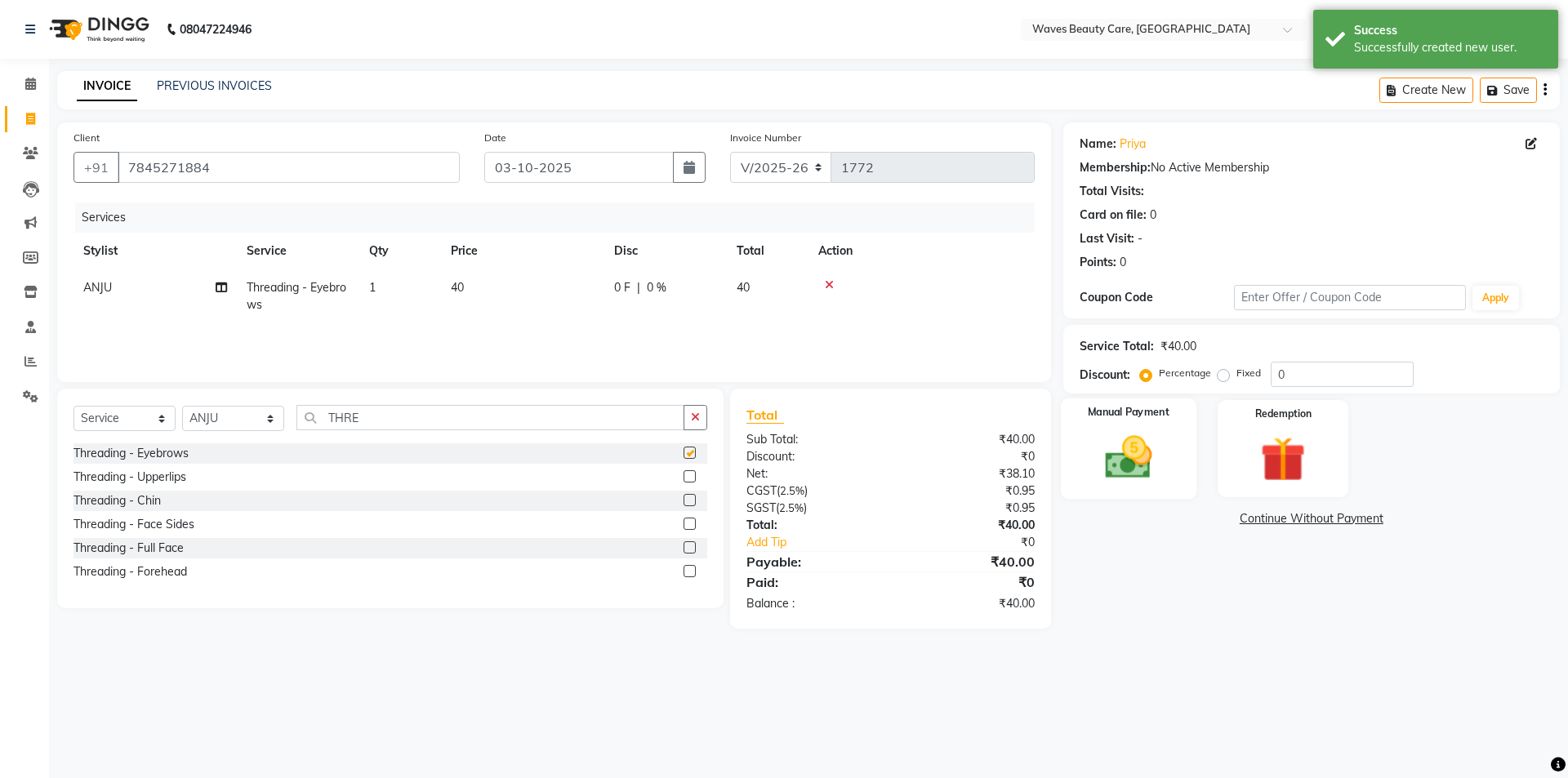
checkbox input "false"
click at [1167, 443] on img at bounding box center [1128, 457] width 76 height 54
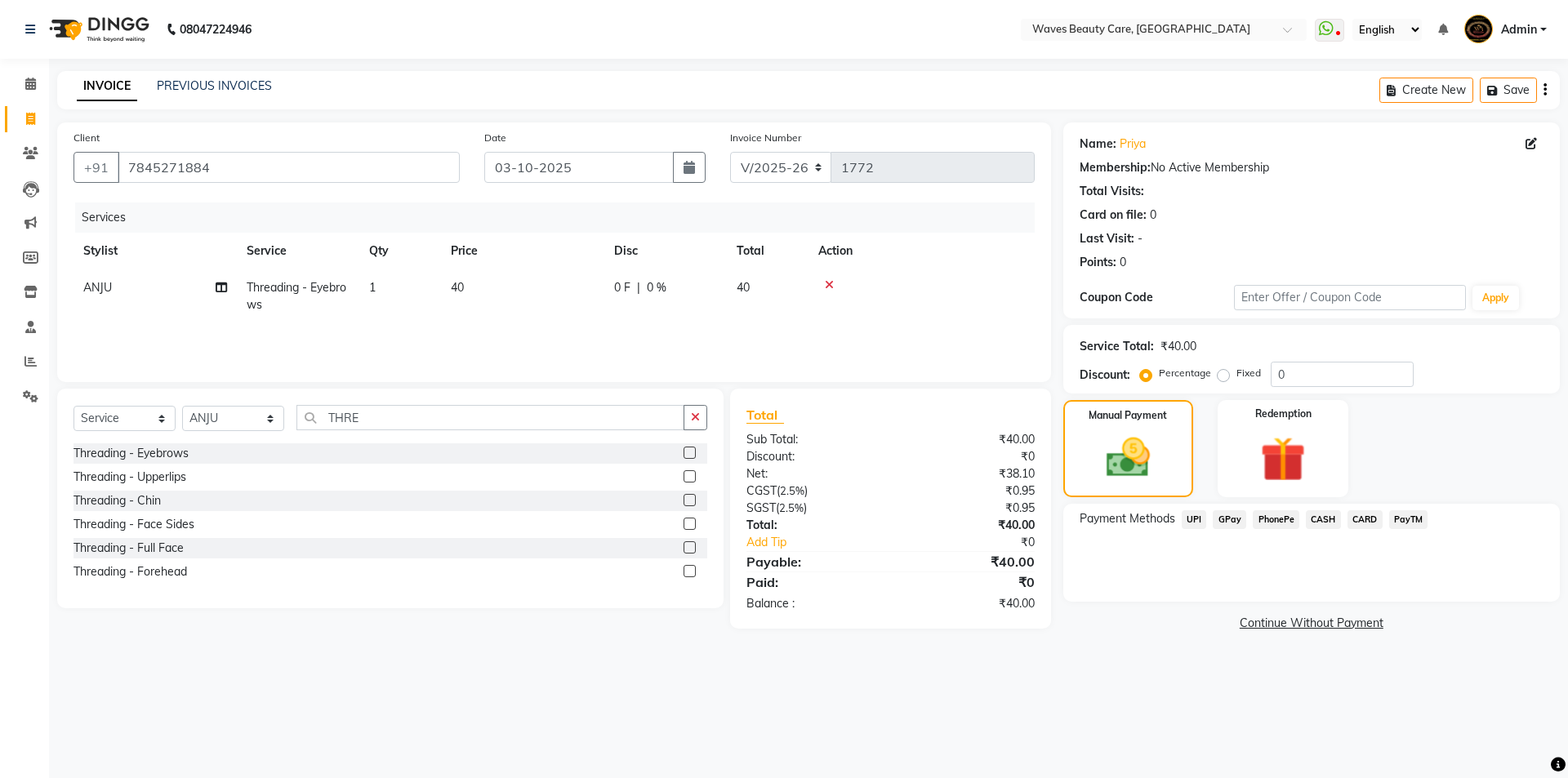
click at [1328, 518] on span "CASH" at bounding box center [1324, 519] width 35 height 18
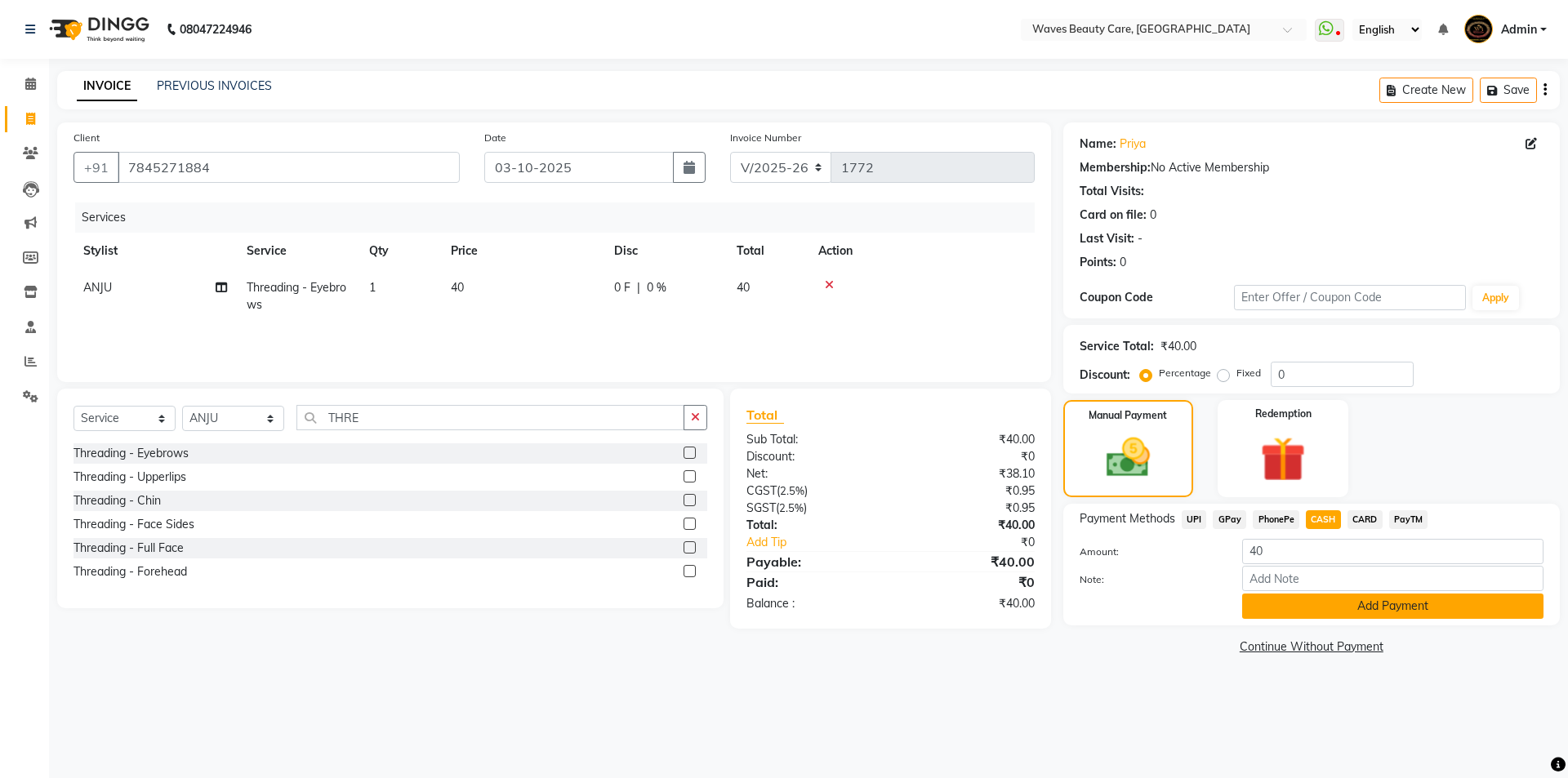
click at [1333, 611] on button "Add Payment" at bounding box center [1393, 607] width 301 height 25
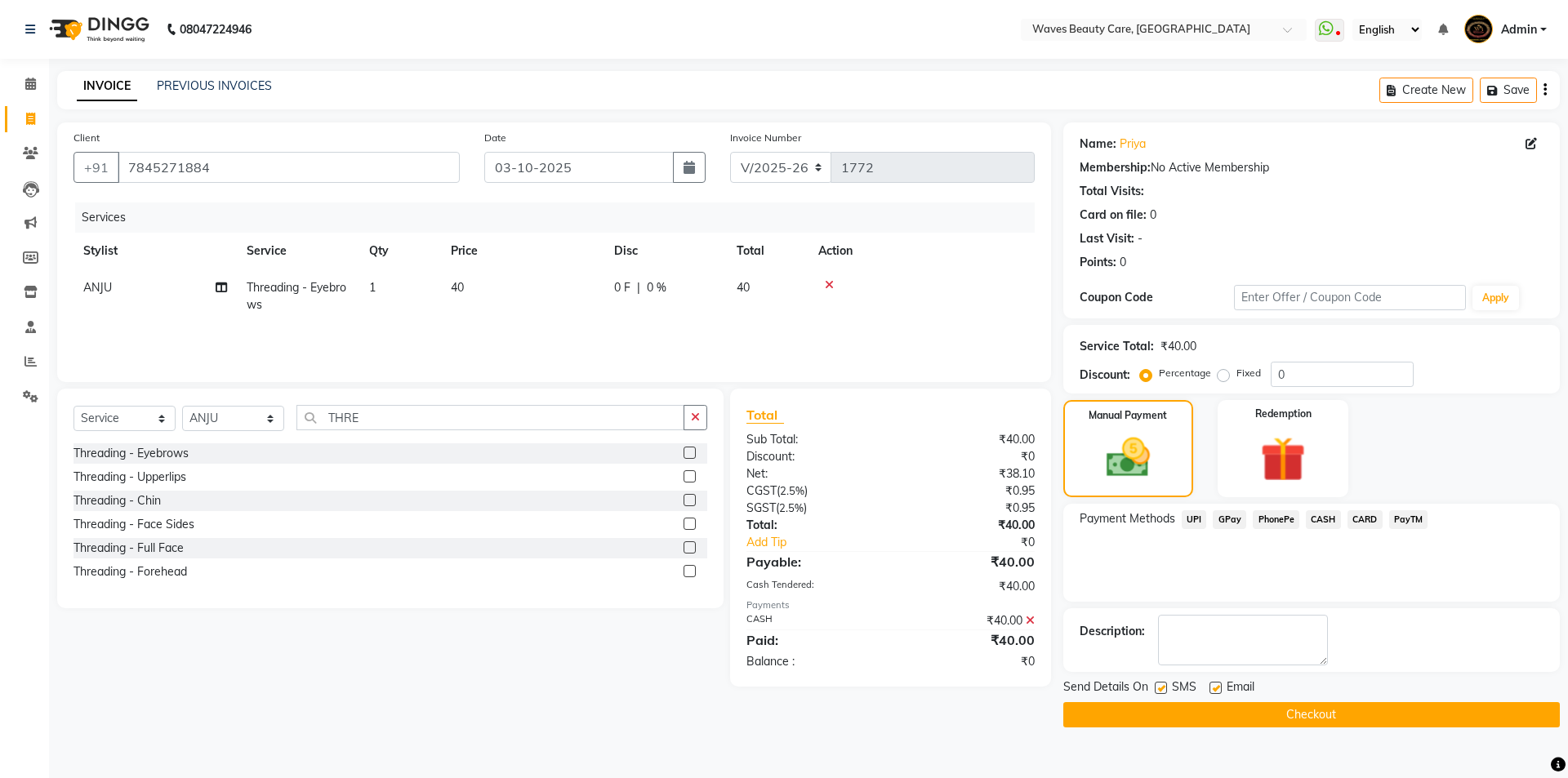
click at [1324, 717] on button "Checkout" at bounding box center [1312, 715] width 497 height 25
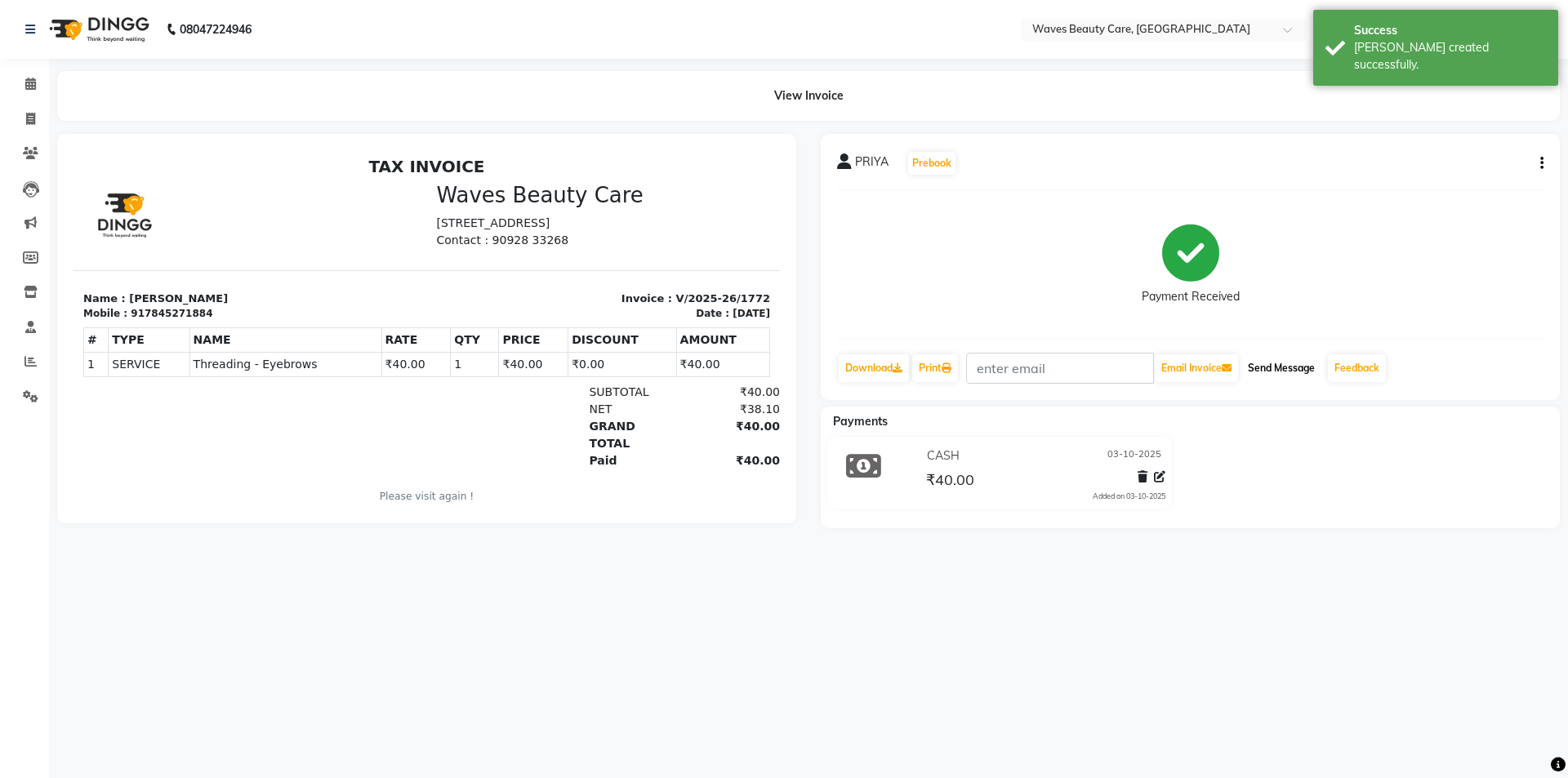
click at [1293, 367] on button "Send Message" at bounding box center [1281, 368] width 80 height 28
